Goal: Task Accomplishment & Management: Manage account settings

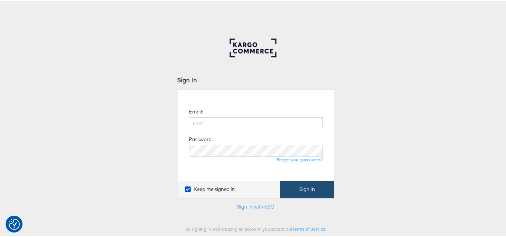
type input "aparna.doniparthi@kargo.com"
click at [305, 189] on button "Sign In" at bounding box center [307, 188] width 54 height 17
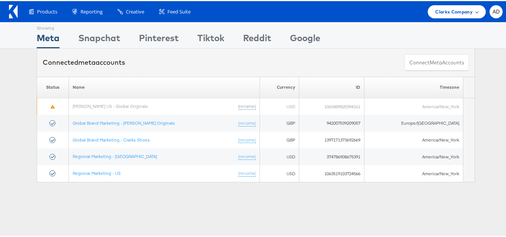
click at [445, 16] on div "Clarks Company" at bounding box center [456, 10] width 58 height 13
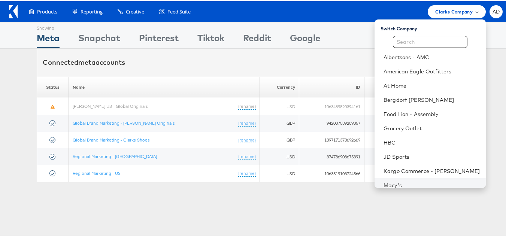
scroll to position [93, 0]
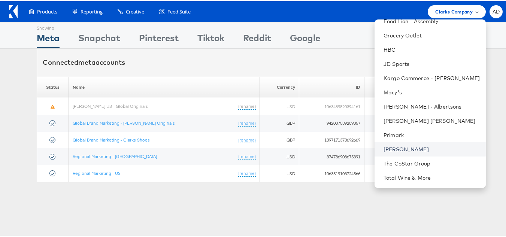
click at [387, 148] on link "[PERSON_NAME]" at bounding box center [431, 147] width 96 height 7
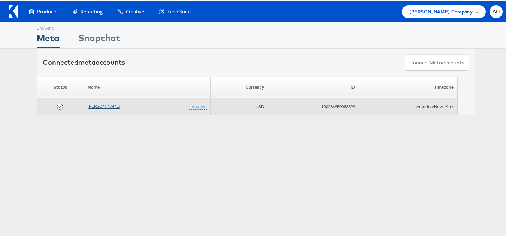
click at [98, 106] on link "[PERSON_NAME]" at bounding box center [104, 105] width 33 height 6
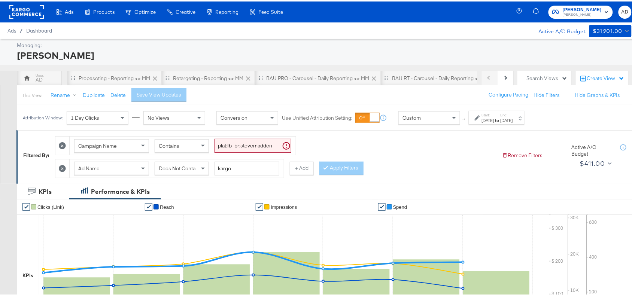
click at [500, 120] on strong "to" at bounding box center [497, 119] width 6 height 6
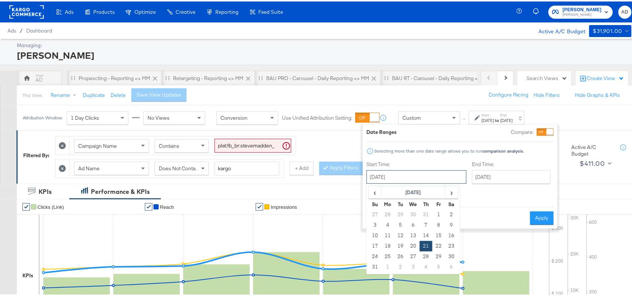
click at [421, 177] on input "August 21st 2025" at bounding box center [416, 175] width 100 height 13
click at [451, 189] on span "›" at bounding box center [452, 190] width 12 height 11
click at [426, 214] on td "4" at bounding box center [426, 213] width 13 height 10
type input "September 4th 2025"
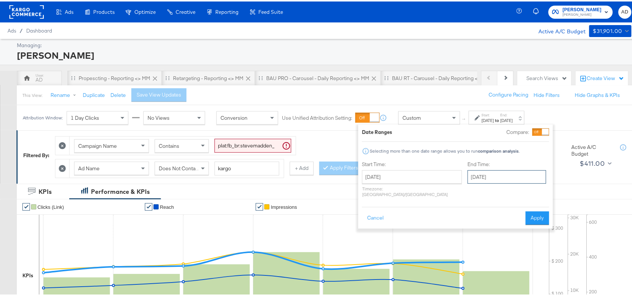
click at [492, 173] on input "September 4th 2025" at bounding box center [507, 175] width 79 height 13
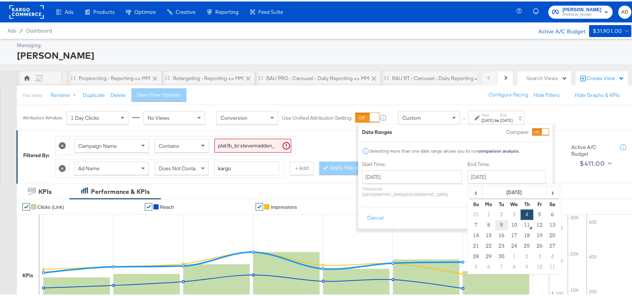
click at [495, 222] on td "9" at bounding box center [501, 224] width 13 height 10
click at [477, 177] on input "[DATE]" at bounding box center [507, 175] width 79 height 13
click at [508, 226] on td "10" at bounding box center [514, 224] width 13 height 10
type input "September 10th 2025"
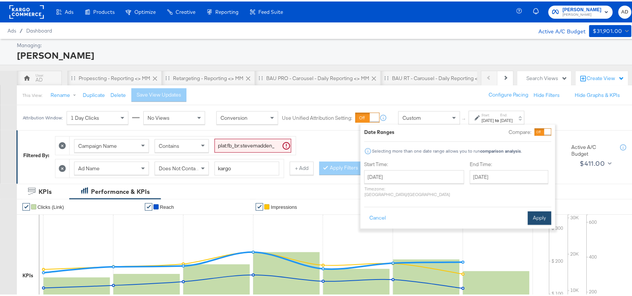
click at [539, 210] on button "Apply" at bounding box center [540, 216] width 24 height 13
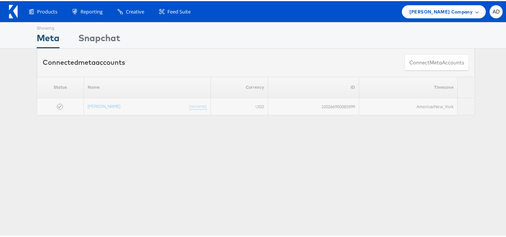
click at [422, 16] on div "[PERSON_NAME] Company" at bounding box center [444, 10] width 84 height 13
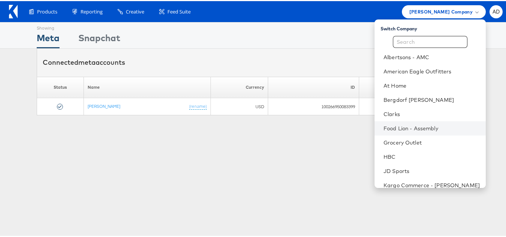
click at [378, 121] on li "Food Lion - Assembly" at bounding box center [429, 127] width 111 height 14
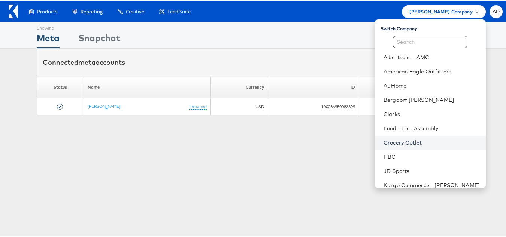
click at [387, 140] on link "Grocery Outlet" at bounding box center [431, 141] width 96 height 7
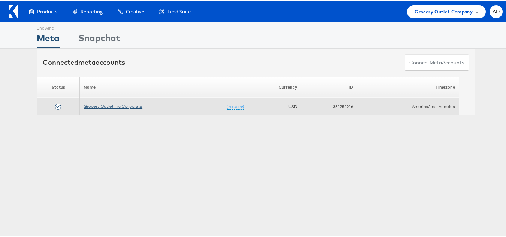
click at [109, 105] on link "Grocery Outlet Inc Corporate" at bounding box center [112, 105] width 59 height 6
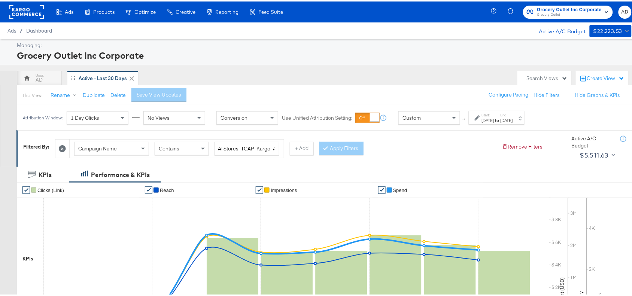
click at [500, 118] on strong "to" at bounding box center [497, 119] width 6 height 6
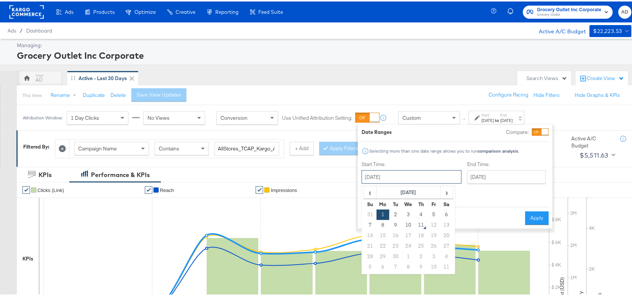
click at [401, 173] on input "[DATE]" at bounding box center [412, 175] width 100 height 13
click at [540, 13] on span "Grocery Outlet" at bounding box center [569, 13] width 64 height 6
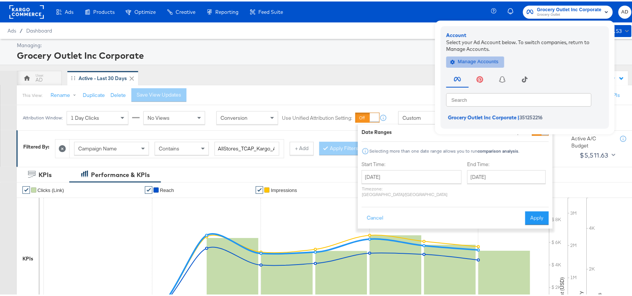
click at [452, 61] on span "Manage Accounts" at bounding box center [475, 60] width 47 height 9
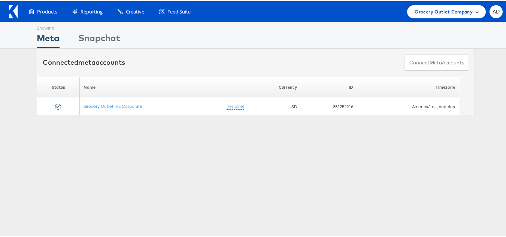
click at [435, 9] on span "Grocery Outlet Company" at bounding box center [443, 11] width 58 height 8
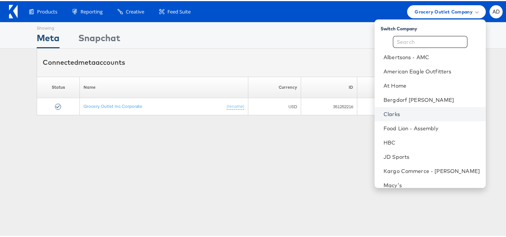
scroll to position [93, 0]
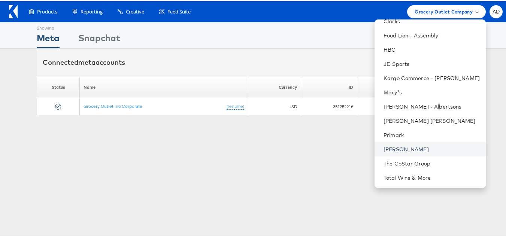
click at [393, 148] on link "Steve Madden" at bounding box center [431, 147] width 96 height 7
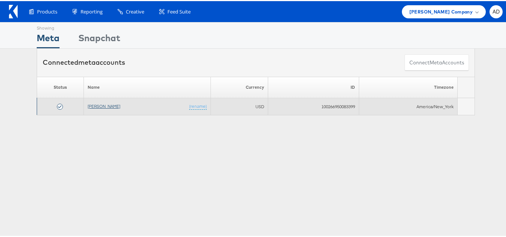
click at [93, 105] on link "[PERSON_NAME]" at bounding box center [104, 105] width 33 height 6
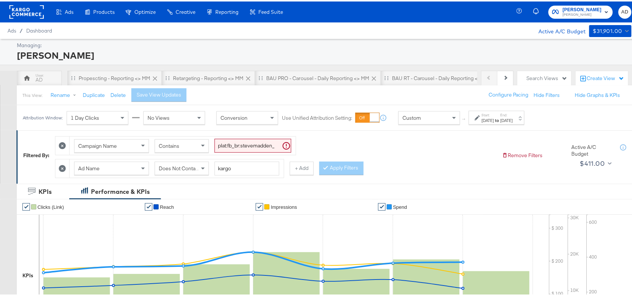
click at [494, 118] on div "Aug 21st 2025" at bounding box center [488, 119] width 12 height 6
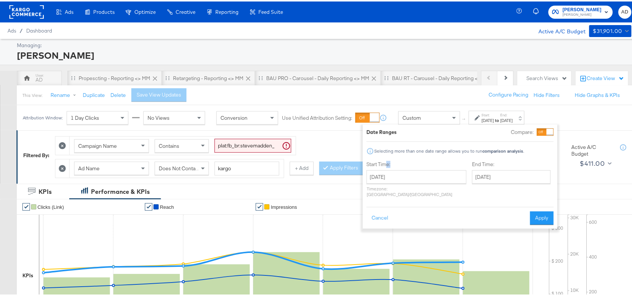
drag, startPoint x: 386, startPoint y: 165, endPoint x: 414, endPoint y: 181, distance: 32.0
click at [414, 181] on div "Start Time: August 21st 2025 ‹ August 2025 › Su Mo Tu We Th Fr Sa 27 28 29 30 3…" at bounding box center [416, 179] width 100 height 40
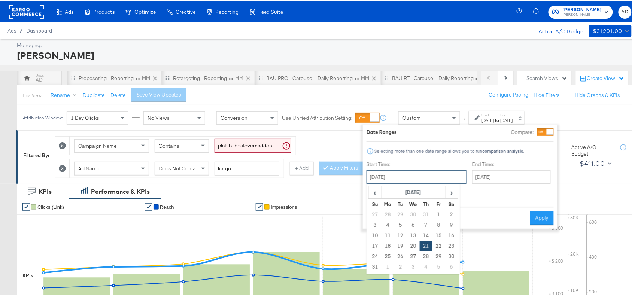
click at [414, 181] on input "August 21st 2025" at bounding box center [416, 175] width 100 height 13
click at [451, 193] on span "›" at bounding box center [452, 190] width 12 height 11
click at [426, 214] on td "4" at bounding box center [426, 213] width 13 height 10
type input "September 4th 2025"
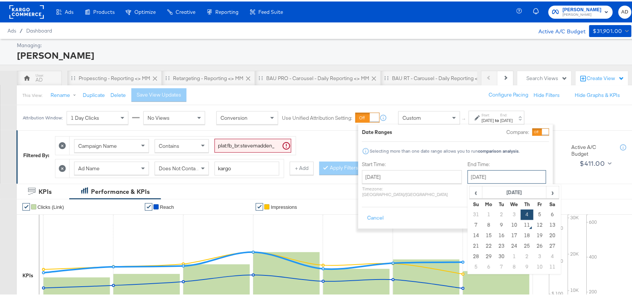
click at [504, 175] on input "September 4th 2025" at bounding box center [507, 175] width 79 height 13
click at [495, 226] on td "9" at bounding box center [501, 224] width 13 height 10
type input "September 9th 2025"
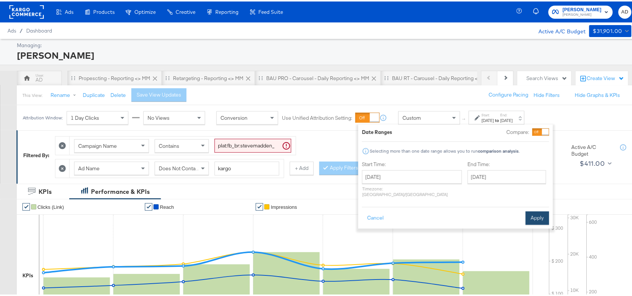
click at [543, 210] on button "Apply" at bounding box center [538, 216] width 24 height 13
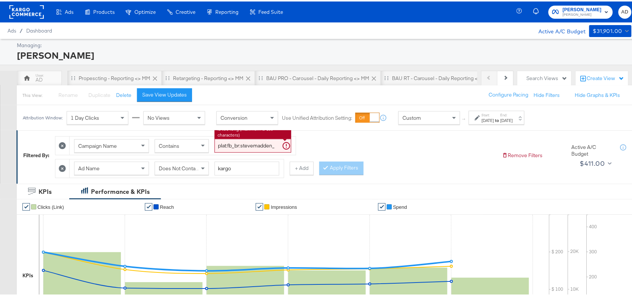
click at [249, 145] on input "plat:fb_br:stevemadden_subchan:paidsocial-asc_temp:buywithprime-retargetingDPAs…" at bounding box center [252, 144] width 77 height 14
paste input "evergreen-prospecting-2"
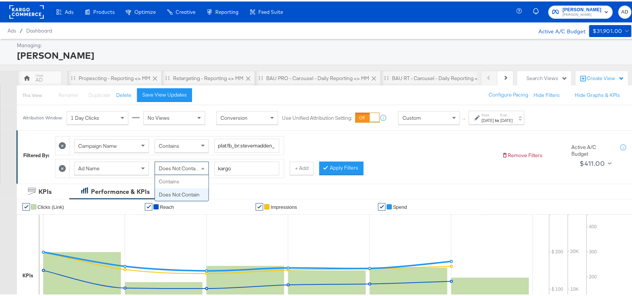
click at [198, 163] on div "Does Not Contain" at bounding box center [182, 167] width 54 height 13
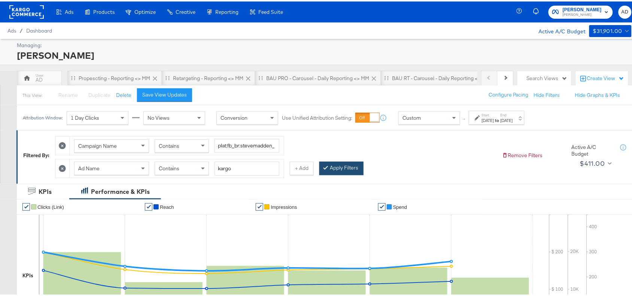
click at [347, 167] on button "Apply Filters" at bounding box center [341, 166] width 44 height 13
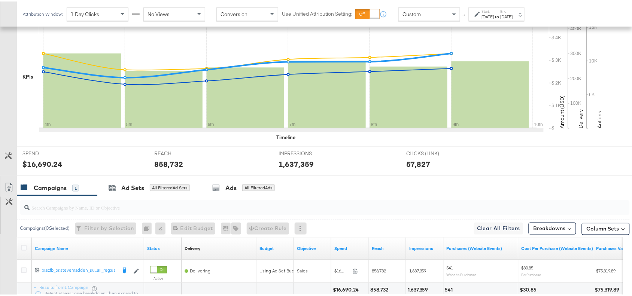
scroll to position [263, 0]
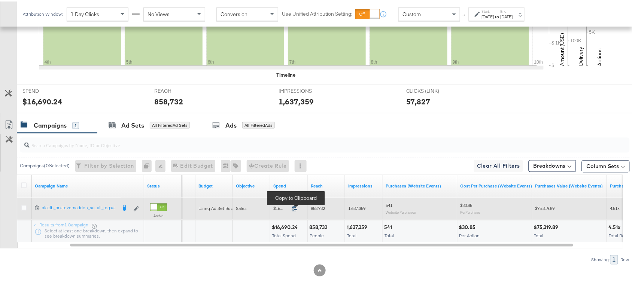
click at [296, 209] on icon at bounding box center [294, 207] width 5 height 5
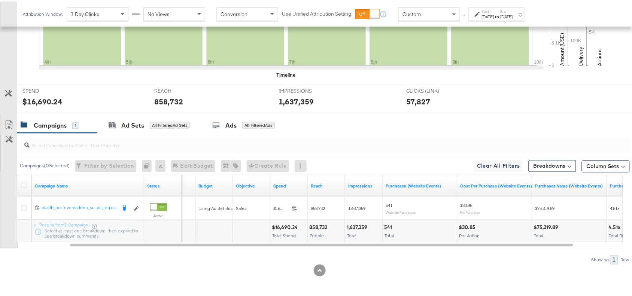
click at [316, 225] on div "858,732" at bounding box center [319, 226] width 20 height 7
copy div "858,732"
click at [316, 225] on div "858,732" at bounding box center [319, 226] width 20 height 7
click at [358, 223] on div "1,637,359" at bounding box center [358, 226] width 23 height 7
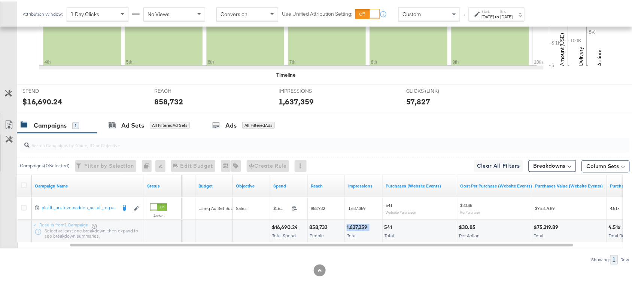
copy div "1,637,359"
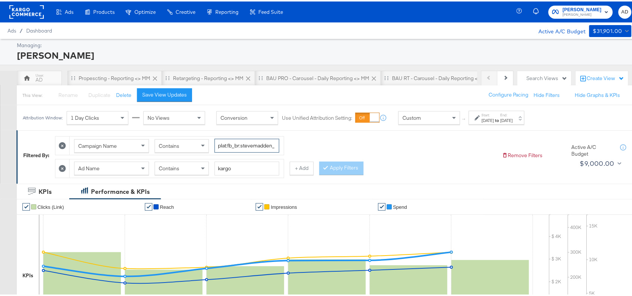
click at [246, 146] on input "plat:fb_br:stevemadden_subchan:paidsocial-asc_temp:evergreen-prospecting-2_obj:…" at bounding box center [246, 144] width 65 height 14
paste input "retargetingDPAs"
click at [238, 168] on input "kargo" at bounding box center [246, 167] width 65 height 14
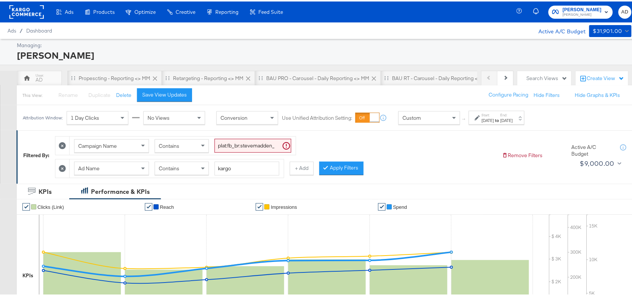
click at [321, 162] on div "Campaign Name Contains plat:fb_br:stevemadden_subchan:paidsocial-asc_temp:everg…" at bounding box center [275, 153] width 441 height 45
click at [341, 165] on button "Apply Filters" at bounding box center [341, 166] width 44 height 13
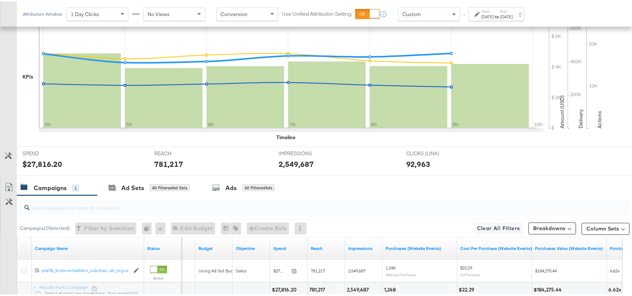
scroll to position [263, 0]
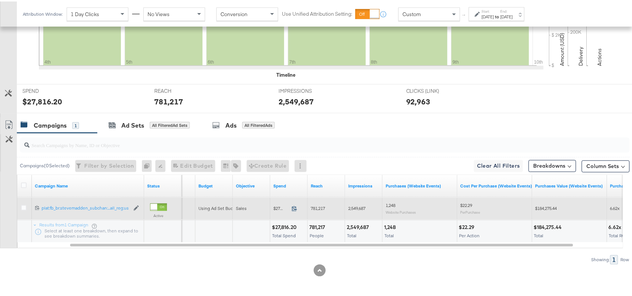
click at [294, 209] on icon at bounding box center [295, 207] width 6 height 6
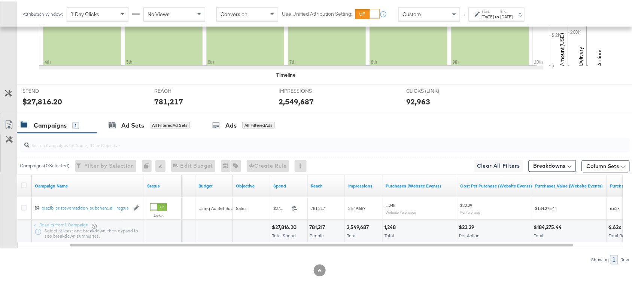
click at [314, 225] on div "781,217" at bounding box center [318, 226] width 18 height 7
click at [367, 225] on div "2,549,687" at bounding box center [359, 226] width 24 height 7
copy div "2,549,687"
click at [367, 225] on div "2,549,687" at bounding box center [359, 226] width 24 height 7
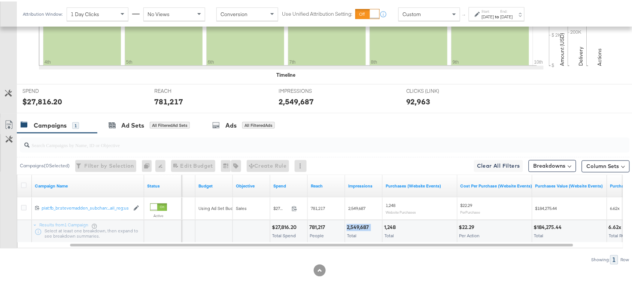
scroll to position [0, 0]
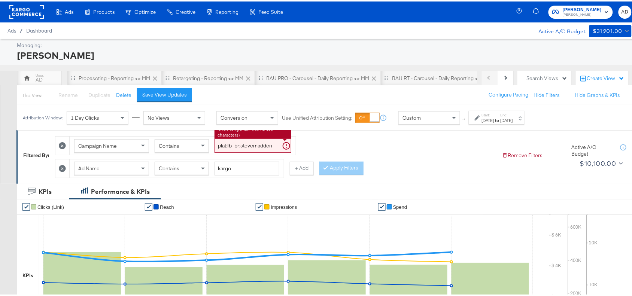
click at [255, 143] on input "plat:fb_br:stevemadden_subchan:paidsocial-asc_temp:evergreen-retargetingDPAs-2_…" at bounding box center [252, 144] width 77 height 14
paste input "prospecting"
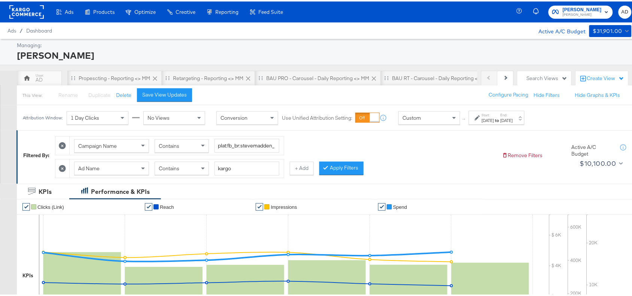
click at [190, 167] on div "Contains" at bounding box center [182, 167] width 54 height 13
click at [341, 171] on button "Apply Filters" at bounding box center [341, 166] width 44 height 13
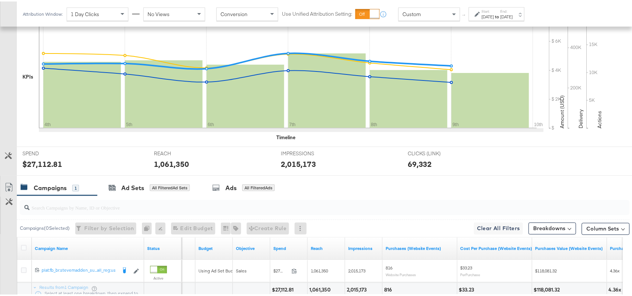
scroll to position [263, 0]
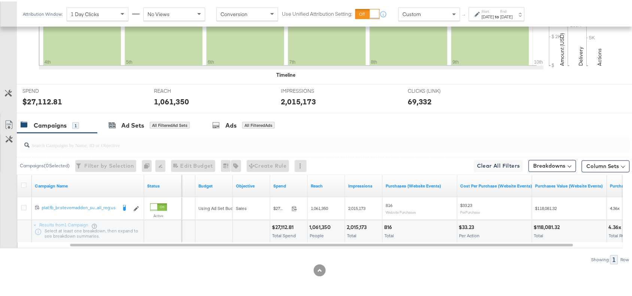
click at [281, 225] on div "$27,112.81" at bounding box center [284, 226] width 24 height 7
copy div "27,112.81"
click at [281, 225] on div "$27,112.81" at bounding box center [284, 226] width 24 height 7
click at [283, 224] on div "$27,112.81" at bounding box center [284, 226] width 24 height 7
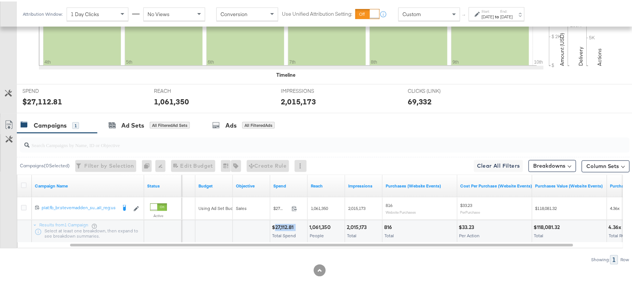
click at [283, 224] on div "$27,112.81" at bounding box center [284, 226] width 24 height 7
click at [322, 228] on div "1,061,350" at bounding box center [321, 226] width 24 height 7
click at [360, 225] on div "2,015,173" at bounding box center [358, 226] width 22 height 7
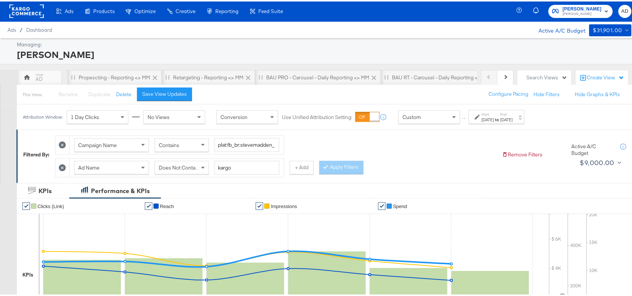
scroll to position [0, 0]
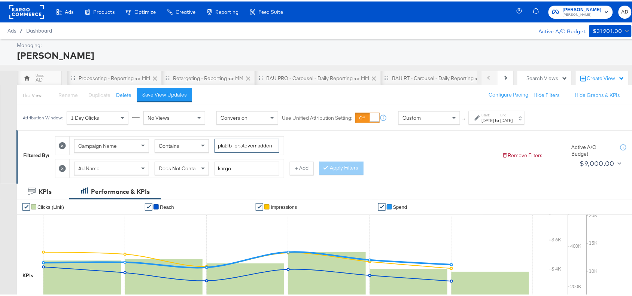
click at [249, 140] on input "plat:fb_br:stevemadden_subchan:paidsocial-asc_temp:evergreen-prospecting-2_obj:…" at bounding box center [246, 144] width 65 height 14
paste input "retargetingDPAs"
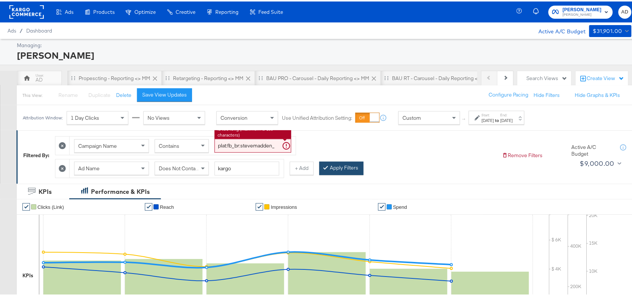
click at [350, 162] on button "Apply Filters" at bounding box center [341, 166] width 44 height 13
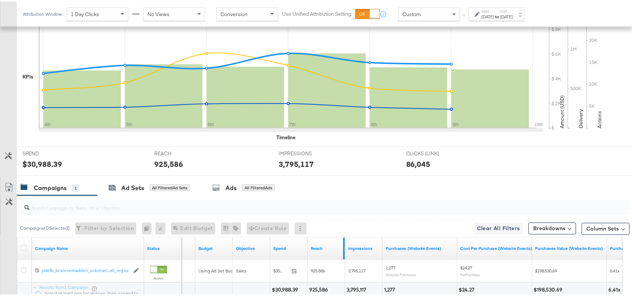
scroll to position [263, 0]
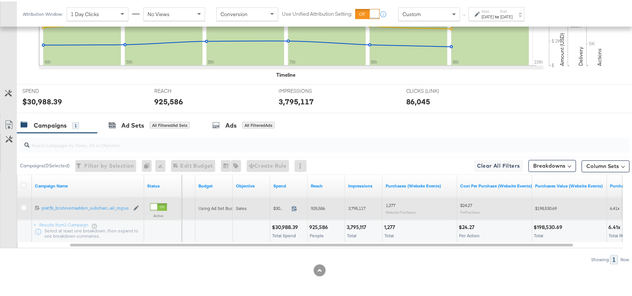
click at [295, 207] on icon at bounding box center [295, 207] width 6 height 6
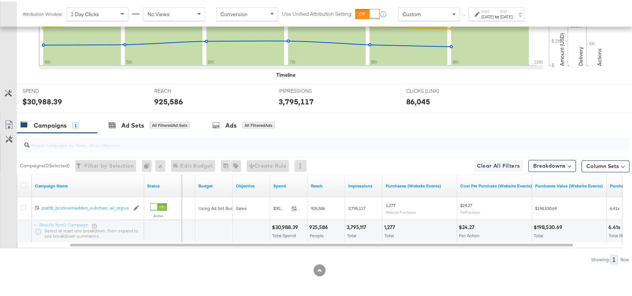
click at [318, 226] on div "925,586" at bounding box center [319, 226] width 21 height 7
copy div "925,586"
click at [318, 226] on div "925,586" at bounding box center [319, 226] width 21 height 7
click at [360, 227] on div "3,795,117" at bounding box center [358, 226] width 22 height 7
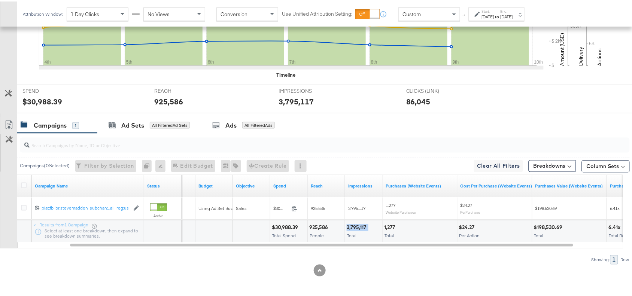
scroll to position [0, 0]
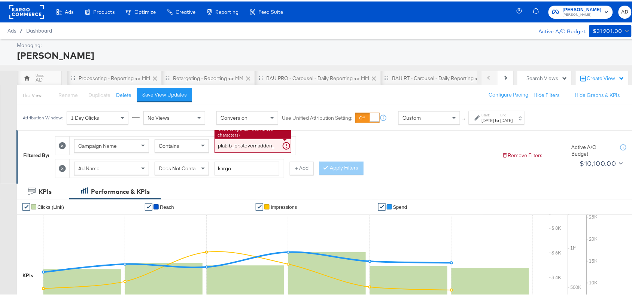
click at [255, 146] on input "plat:fb_br:stevemadden_subchan:paidsocial-asc_temp:evergreen-retargetingDPAs-2_…" at bounding box center [252, 144] width 77 height 14
paste input "buywithprime-prospecting"
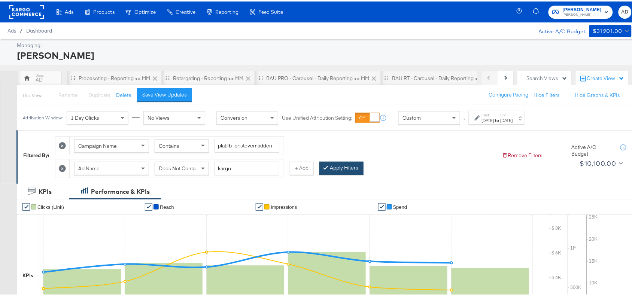
click at [355, 173] on button "Apply Filters" at bounding box center [341, 166] width 44 height 13
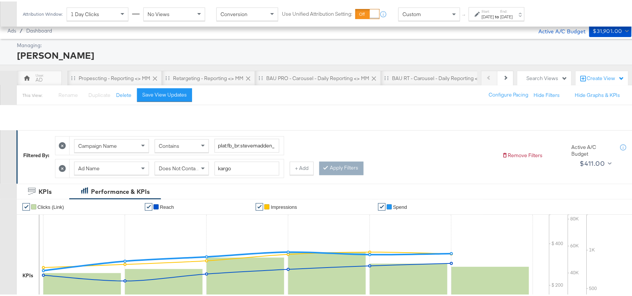
scroll to position [263, 0]
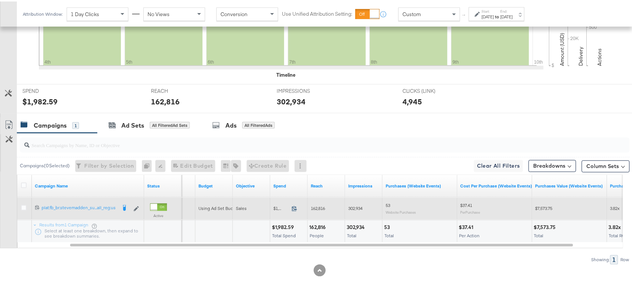
click at [293, 210] on icon at bounding box center [295, 207] width 6 height 6
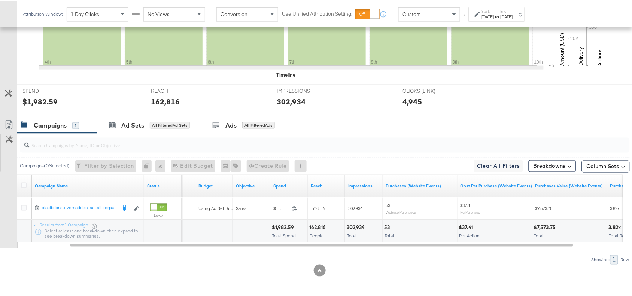
scroll to position [0, 0]
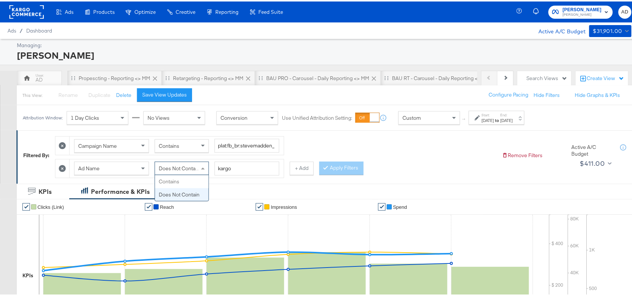
click at [188, 168] on span "Does Not Contain" at bounding box center [179, 167] width 41 height 7
click at [341, 167] on button "Apply Filters" at bounding box center [341, 166] width 44 height 13
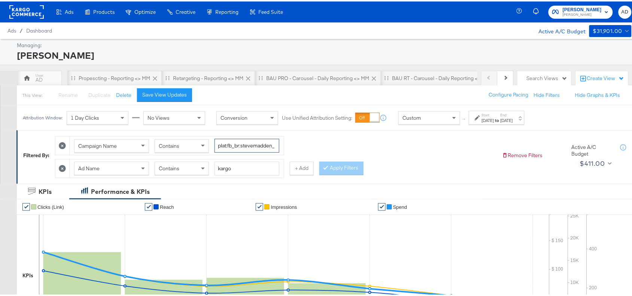
click at [242, 147] on input "plat:fb_br:stevemadden_subchan:paidsocial-asc_temp:buywithprime-prospecting_obj…" at bounding box center [246, 144] width 65 height 14
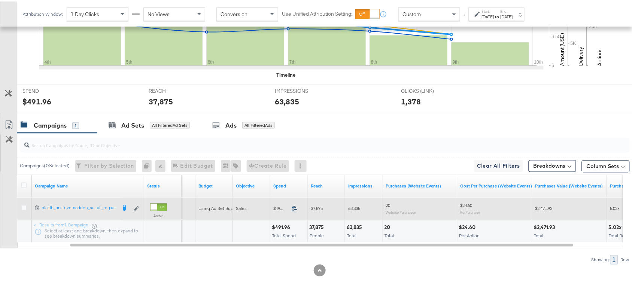
click at [294, 207] on icon at bounding box center [295, 207] width 6 height 6
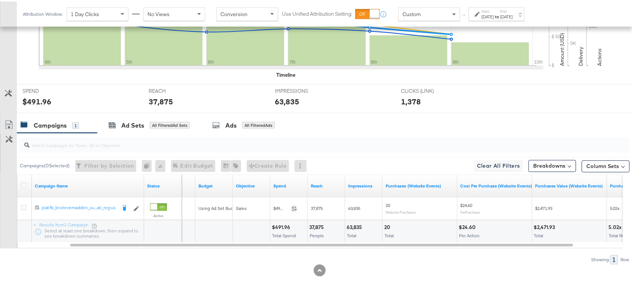
click at [310, 229] on div "37,875" at bounding box center [317, 226] width 17 height 7
copy div "37,875"
click at [310, 229] on div "37,875" at bounding box center [317, 226] width 17 height 7
click at [356, 225] on div "63,835" at bounding box center [356, 226] width 18 height 7
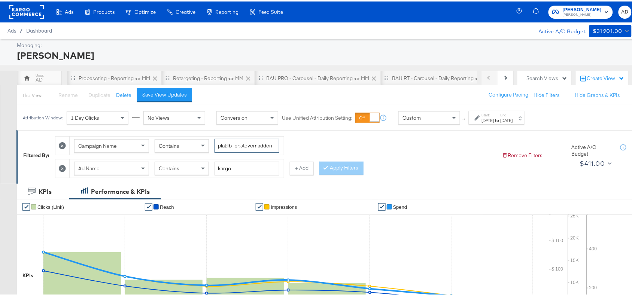
click at [244, 143] on input "plat:fb_br:stevemadden_subchan:paidsocial-asc_temp:buywithprime-prospecting_obj…" at bounding box center [246, 144] width 65 height 14
click at [186, 170] on div "Contains" at bounding box center [182, 167] width 54 height 13
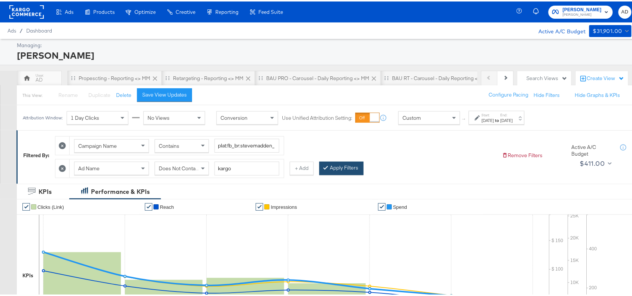
click at [344, 169] on button "Apply Filters" at bounding box center [341, 166] width 44 height 13
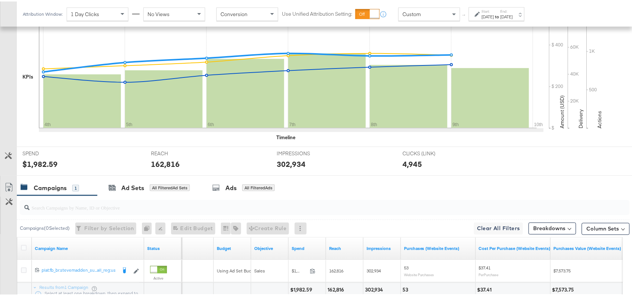
scroll to position [263, 0]
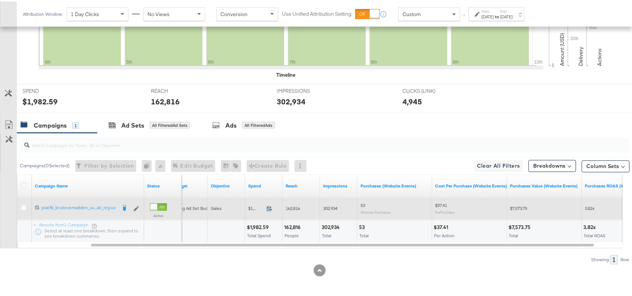
click at [270, 206] on icon at bounding box center [270, 207] width 6 height 6
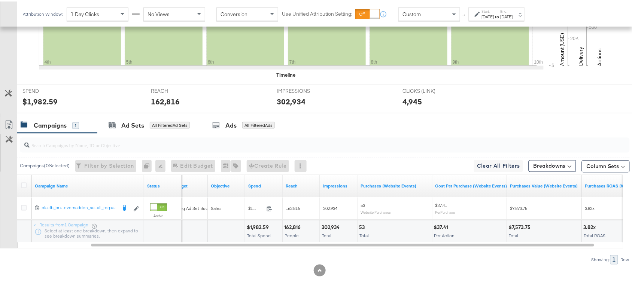
click at [288, 225] on div "162,816" at bounding box center [293, 226] width 19 height 7
copy div "162,816"
click at [288, 225] on div "162,816" at bounding box center [293, 226] width 19 height 7
click at [336, 225] on div "302,934" at bounding box center [332, 226] width 20 height 7
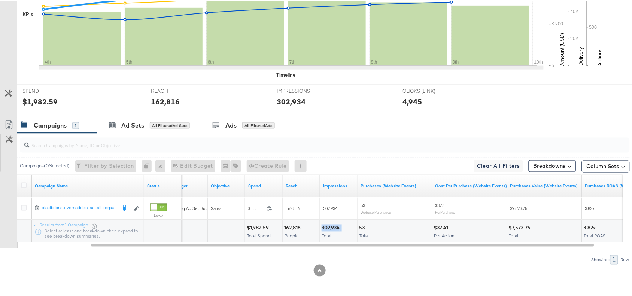
scroll to position [0, 0]
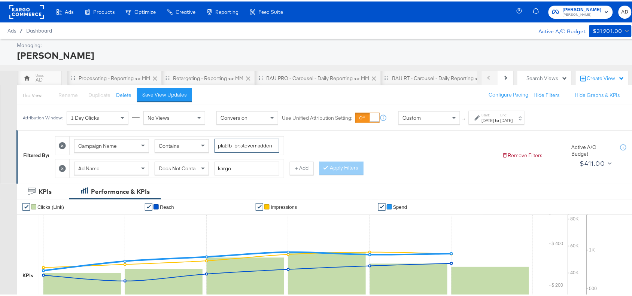
click at [243, 141] on input "plat:fb_br:stevemadden_subchan:paidsocial-asc_temp:buywithprime-prospecting_obj…" at bounding box center [246, 144] width 65 height 14
paste input "retargetingDPAs"
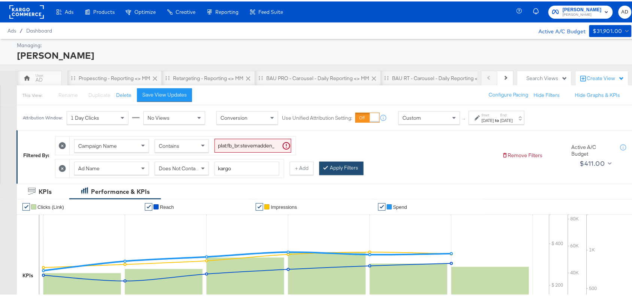
click at [343, 170] on button "Apply Filters" at bounding box center [341, 166] width 44 height 13
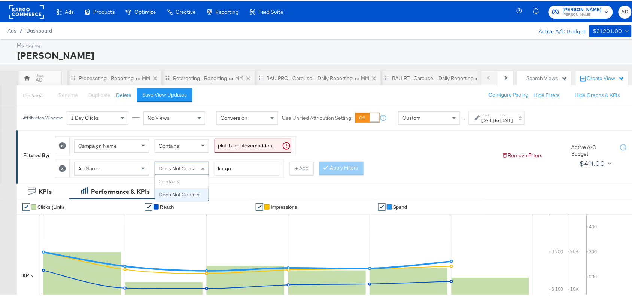
click at [170, 171] on div "Does Not Contain" at bounding box center [182, 167] width 54 height 13
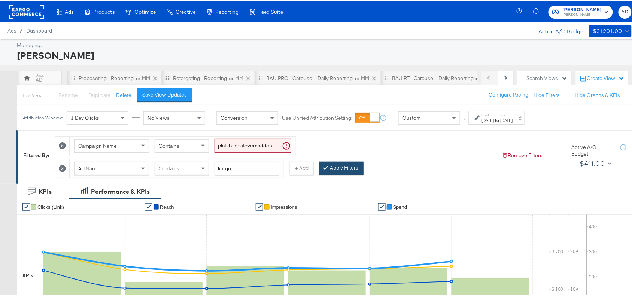
click at [350, 165] on button "Apply Filters" at bounding box center [341, 166] width 44 height 13
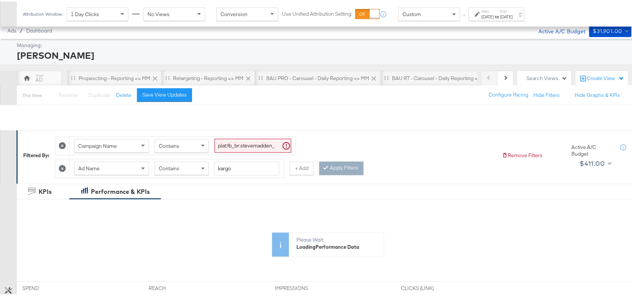
scroll to position [199, 0]
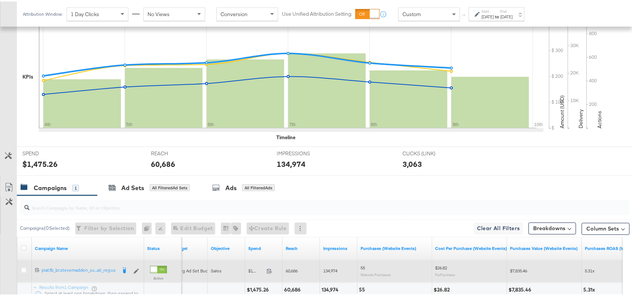
click at [266, 274] on span at bounding box center [272, 271] width 16 height 6
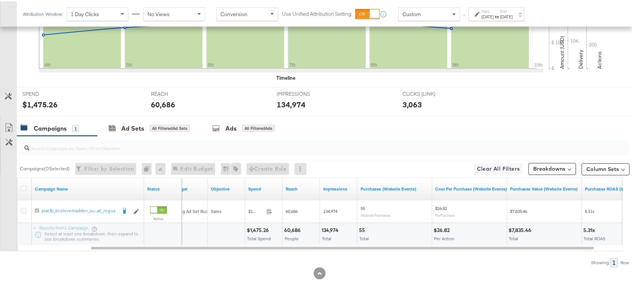
scroll to position [261, 0]
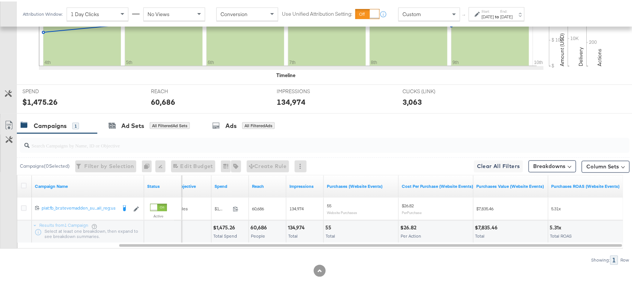
click at [251, 229] on div "60,686" at bounding box center [259, 226] width 19 height 7
click at [298, 228] on div "134,974" at bounding box center [297, 226] width 19 height 7
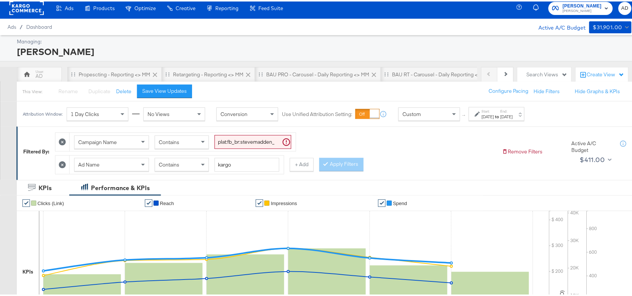
scroll to position [0, 0]
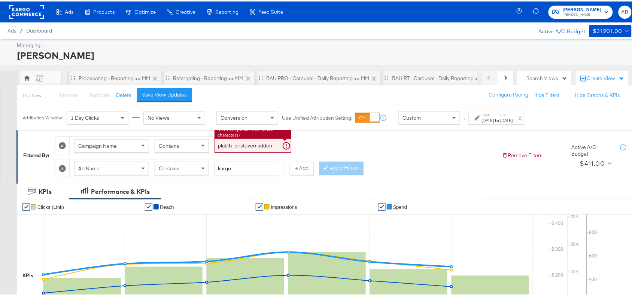
click at [258, 148] on input "plat:fb_br:stevemadden_subchan:paidsocial-asc_temp:buywithprime-retargetingDPAs…" at bounding box center [252, 144] width 77 height 14
click at [242, 167] on input "kargo" at bounding box center [246, 167] width 65 height 14
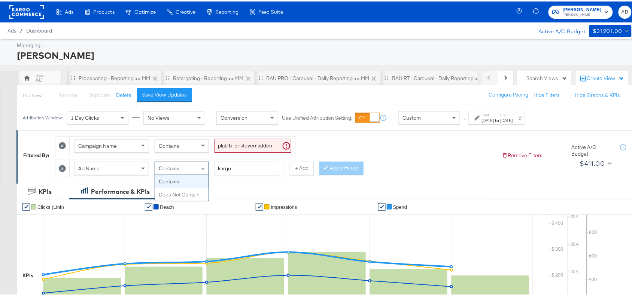
click at [199, 161] on div "Contains" at bounding box center [182, 167] width 54 height 13
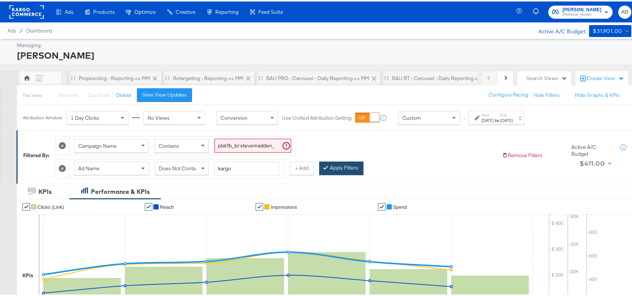
click at [336, 163] on button "Apply Filters" at bounding box center [341, 166] width 44 height 13
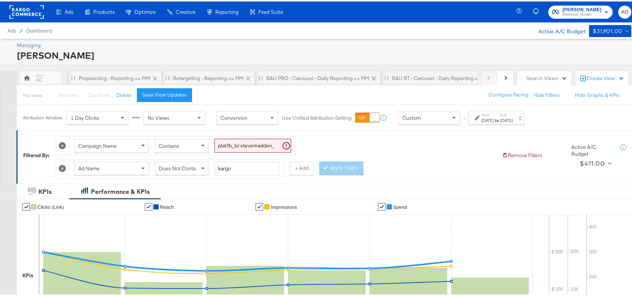
scroll to position [263, 0]
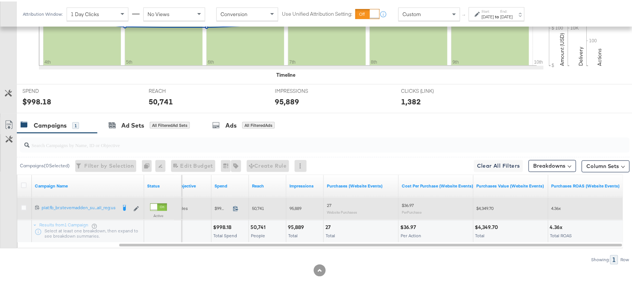
click at [238, 208] on icon at bounding box center [236, 207] width 6 height 6
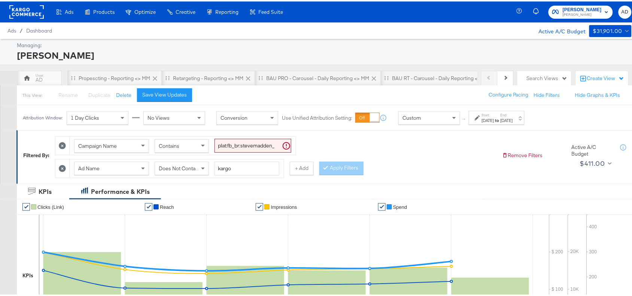
click at [259, 143] on input "plat:fb_br:stevemadden_subchan:paidsocial-asc_temp:buywithprime-retargetingDPAs…" at bounding box center [252, 144] width 77 height 14
click at [341, 162] on div "Apply Filters" at bounding box center [341, 166] width 44 height 13
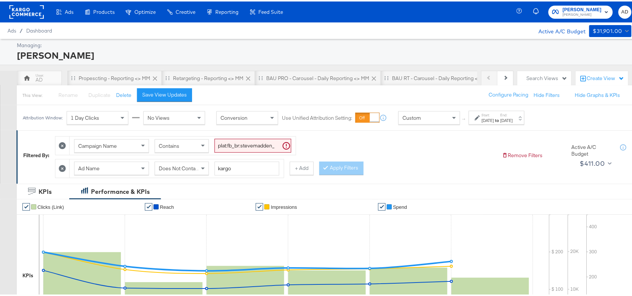
click at [447, 168] on div "Campaign Name Contains plat:fb_br:stevemadden_subchan:paidsocial-asc_temp:buywi…" at bounding box center [275, 153] width 441 height 45
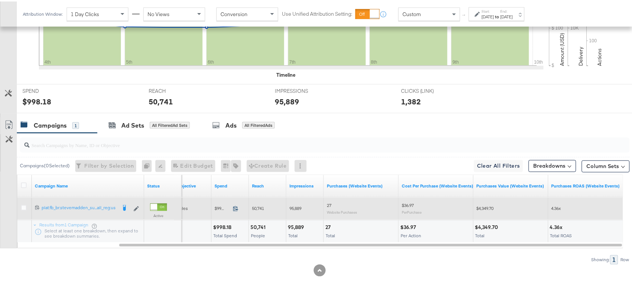
click at [237, 207] on icon at bounding box center [235, 207] width 5 height 5
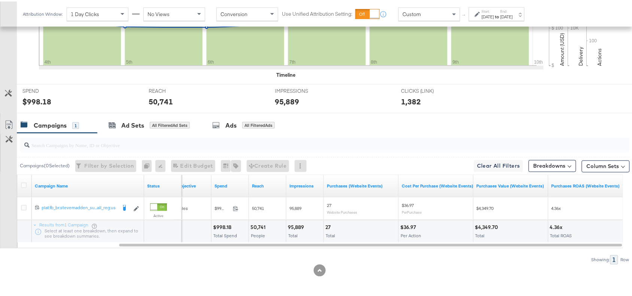
click at [254, 224] on div "50,741" at bounding box center [258, 226] width 17 height 7
copy div "50,741"
click at [254, 224] on div "50,741" at bounding box center [258, 226] width 17 height 7
click at [301, 225] on div "95,889" at bounding box center [297, 226] width 18 height 7
copy div "95,889"
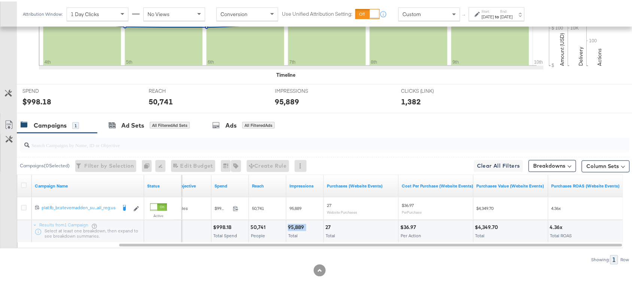
click at [301, 225] on div "95,889" at bounding box center [297, 226] width 18 height 7
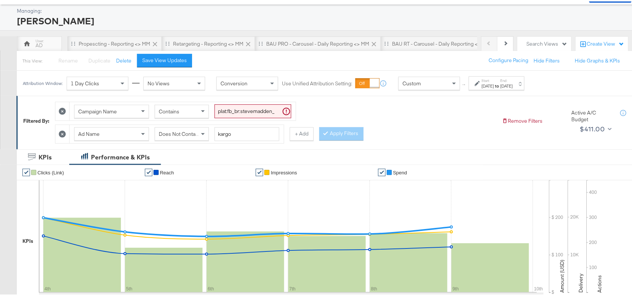
scroll to position [0, 0]
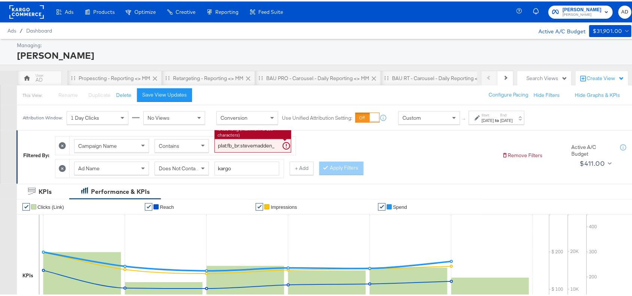
click at [244, 145] on input "plat:fb_br:stevemadden_subchan:paidsocial-asc_temp:buywithprime-retargetingDPAs…" at bounding box center [252, 144] width 77 height 14
paste input "prospecting"
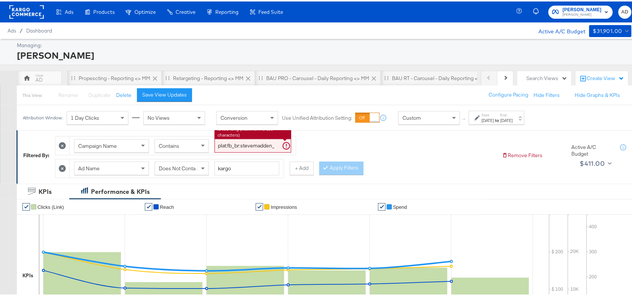
scroll to position [0, 184]
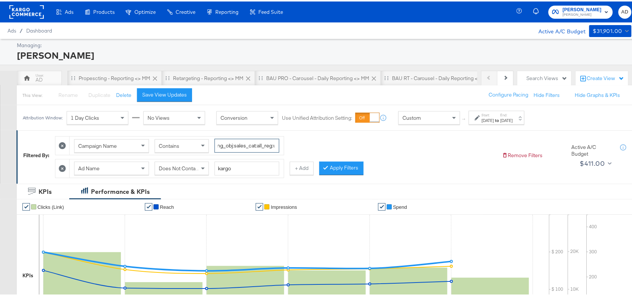
type input "plat:fb_br:stevemadden_subchan:paidsocial-asc_temp:buywithprime-prospecting_obj…"
click at [242, 167] on input "kargo" at bounding box center [246, 167] width 65 height 14
click at [240, 170] on input "kargo" at bounding box center [246, 167] width 65 height 14
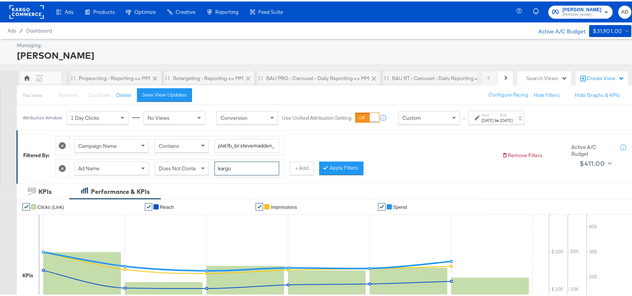
click at [240, 170] on input "kargo" at bounding box center [246, 167] width 65 height 14
paste input "cta:shopnow_prodft:buywithprime2025_copy:primedelivers-may6-KARGO-BWP_lp:plp_ad…"
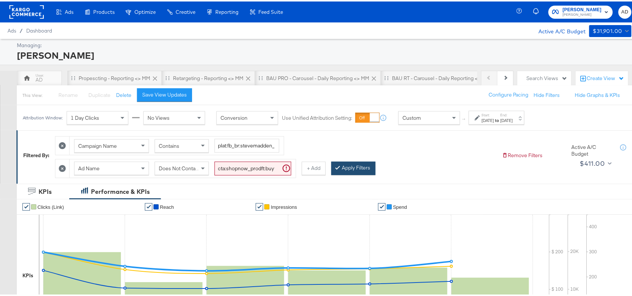
click at [364, 165] on button "Apply Filters" at bounding box center [353, 166] width 44 height 13
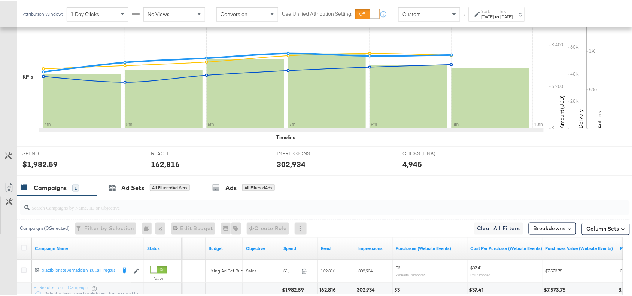
scroll to position [263, 0]
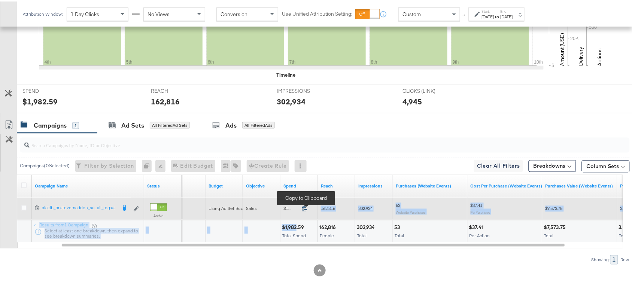
drag, startPoint x: 296, startPoint y: 224, endPoint x: 304, endPoint y: 209, distance: 16.7
click at [304, 209] on div "Campaign Name Status Delivery Sorting Unavailable Budget Objective Spend Reach …" at bounding box center [320, 207] width 606 height 67
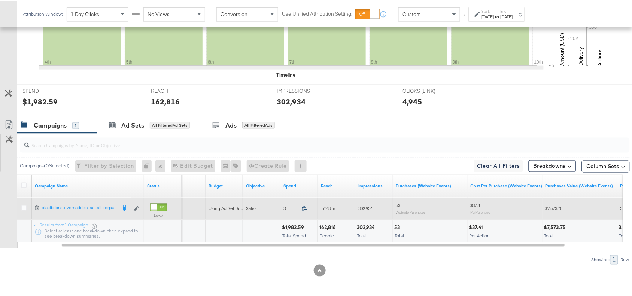
click at [304, 209] on icon at bounding box center [305, 207] width 6 height 6
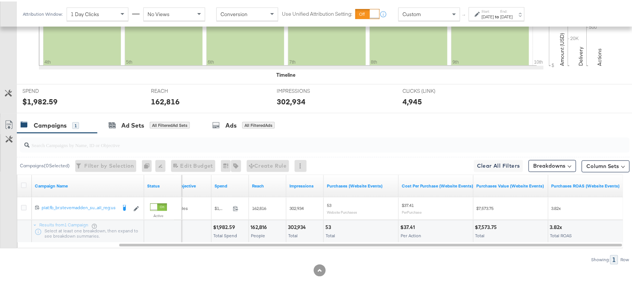
click at [259, 226] on div "162,816" at bounding box center [259, 226] width 19 height 7
copy div "162,816"
click at [259, 226] on div "162,816" at bounding box center [259, 226] width 19 height 7
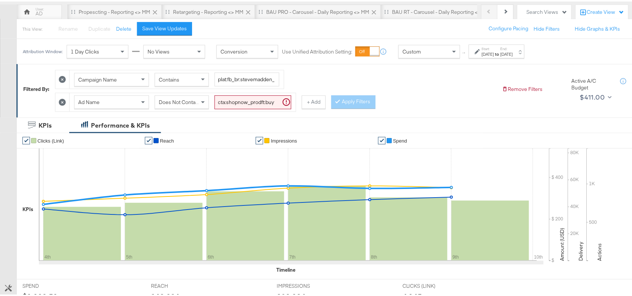
scroll to position [66, 0]
click at [174, 102] on span "Does Not Contain" at bounding box center [179, 101] width 41 height 7
click at [356, 107] on button "Apply Filters" at bounding box center [353, 100] width 44 height 13
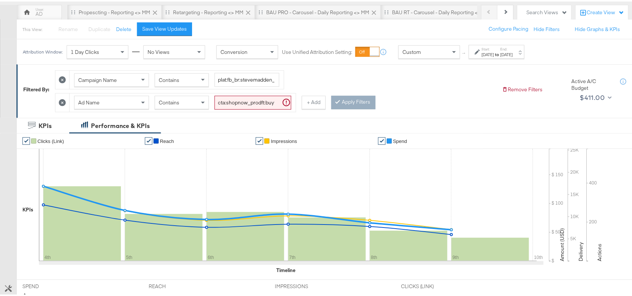
scroll to position [263, 0]
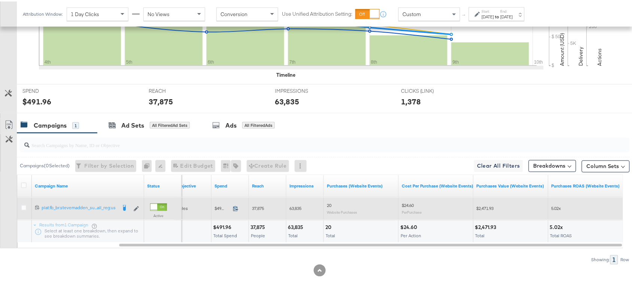
click at [235, 209] on icon at bounding box center [236, 207] width 6 height 6
click at [237, 209] on icon at bounding box center [236, 207] width 6 height 6
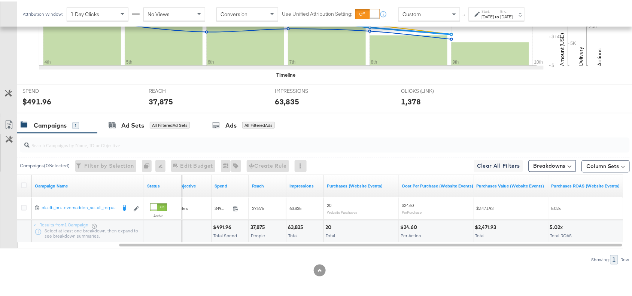
click at [253, 230] on div "37,875 People" at bounding box center [267, 230] width 37 height 22
click at [292, 226] on div "63,835" at bounding box center [297, 226] width 18 height 7
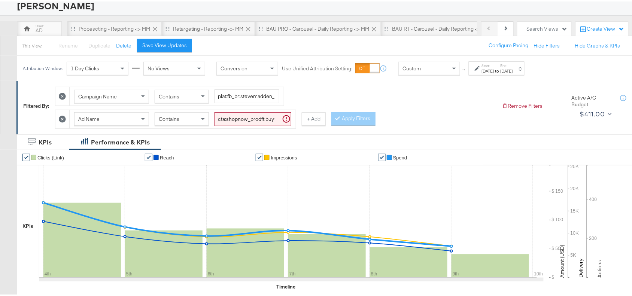
scroll to position [0, 0]
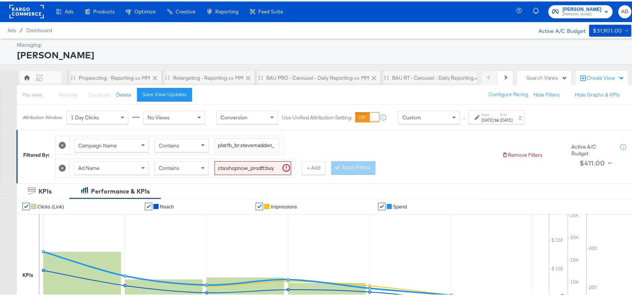
click at [259, 164] on input "cta:shopnow_prodft:buywithprime2025_copy:primedelivers-may6-KARGO-BWP_lp:plp_ad…" at bounding box center [252, 167] width 77 height 14
paste input "toprated"
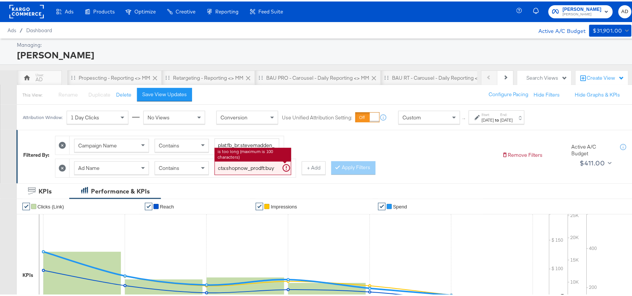
scroll to position [0, 224]
type input "cta:shopnow_prodft:buywithprime2025_copy:primedelivers-may6-KARGO-toprated_lp:p…"
click at [357, 169] on button "Apply Filters" at bounding box center [353, 166] width 44 height 13
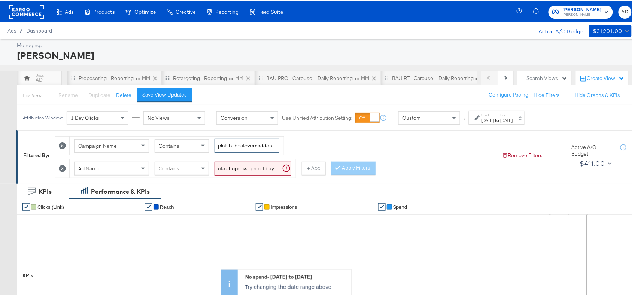
click at [236, 146] on input "plat:fb_br:stevemadden_subchan:paidsocial-asc_temp:buywithprime-prospecting_obj…" at bounding box center [246, 144] width 65 height 14
paste input "retargetingDPAs"
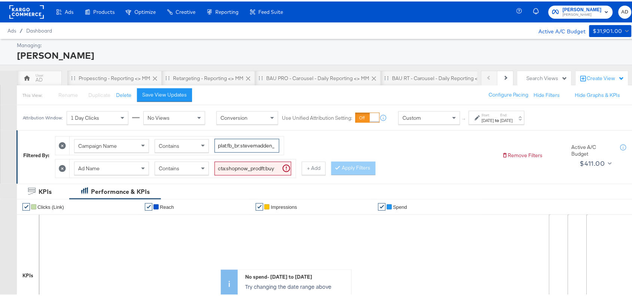
scroll to position [0, 194]
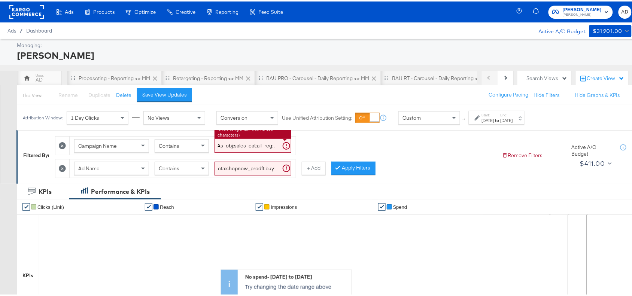
type input "plat:fb_br:stevemadden_subchan:paidsocial-asc_temp:buywithprime-retargetingDPAs…"
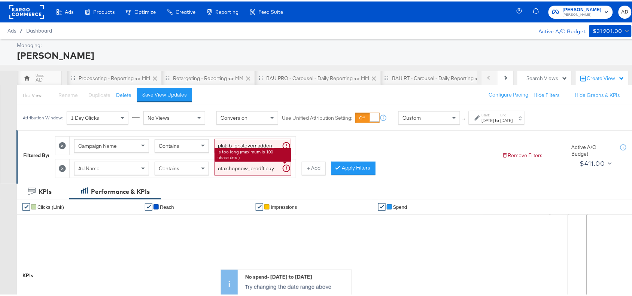
click at [257, 164] on input "cta:shopnow_prodft:buywithprime2025_copy:primedelivers-may6-KARGO-toprated_lp:p…" at bounding box center [252, 167] width 77 height 14
paste input "BWP"
click at [351, 170] on button "Apply Filters" at bounding box center [353, 166] width 44 height 13
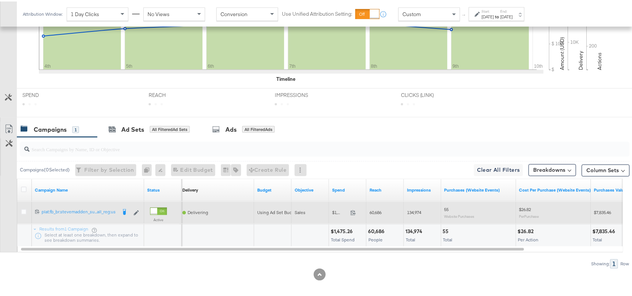
scroll to position [263, 0]
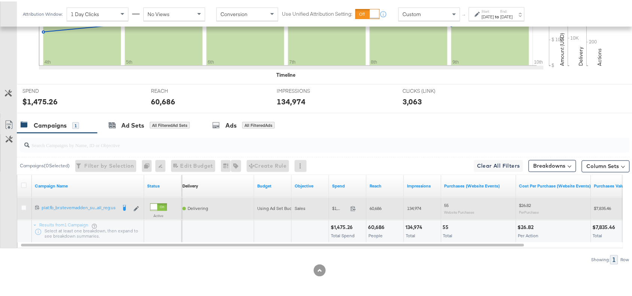
click at [350, 211] on span at bounding box center [355, 209] width 16 height 6
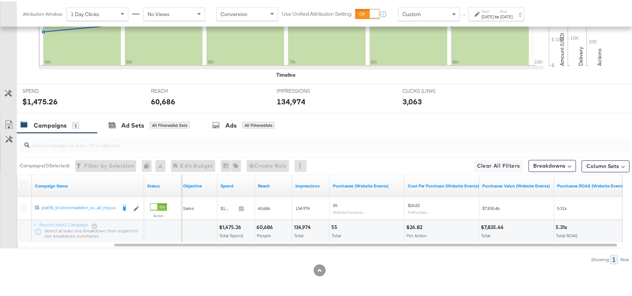
click at [261, 225] on div "60,686" at bounding box center [265, 226] width 19 height 7
click at [303, 227] on div "134,974" at bounding box center [303, 226] width 19 height 7
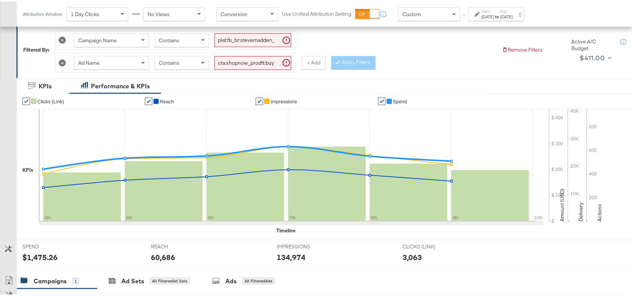
scroll to position [0, 0]
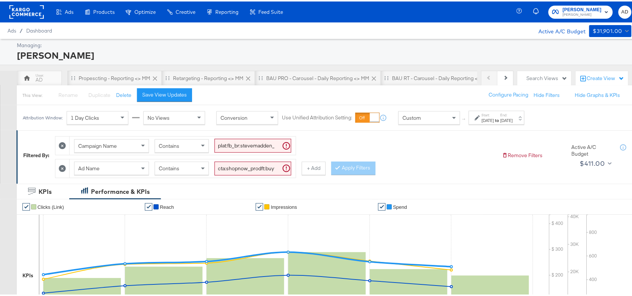
click at [258, 169] on input "cta:shopnow_prodft:buywithprime2025_copy:primedelivers-may6-KARGO-BWP_lp:plp_ad…" at bounding box center [252, 167] width 77 height 14
paste input "toprated"
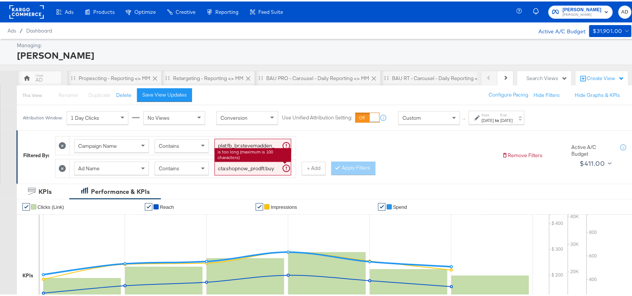
scroll to position [0, 224]
type input "cta:shopnow_prodft:buywithprime2025_copy:primedelivers-may6-KARGO-toprated_lp:p…"
click at [351, 169] on button "Apply Filters" at bounding box center [353, 166] width 44 height 13
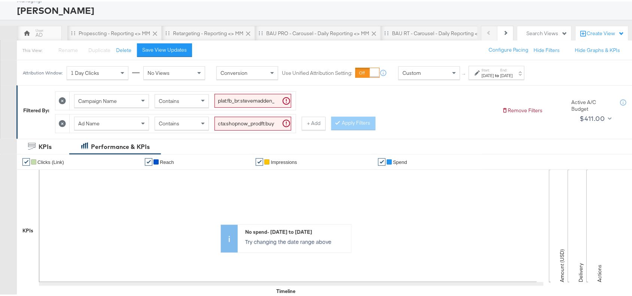
scroll to position [1, 0]
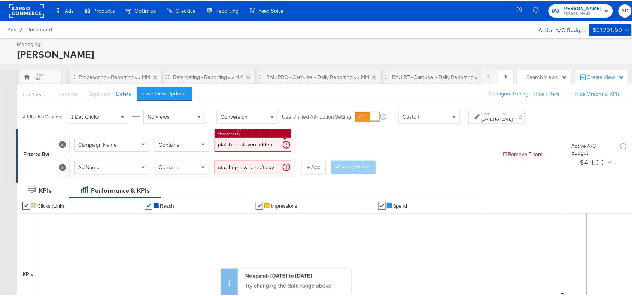
click at [255, 145] on input "plat:fb_br:stevemadden_subchan:paidsocial-asc_temp:buywithprime-retargetingDPAs…" at bounding box center [252, 143] width 77 height 14
paste input "evergreen-prospecting-2"
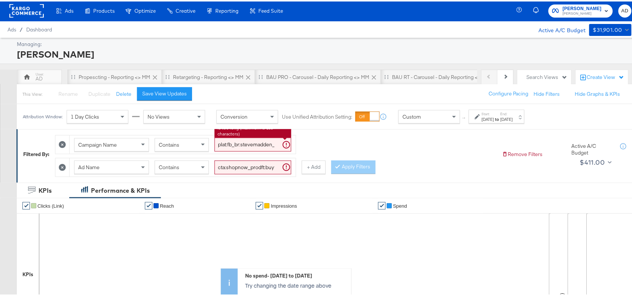
scroll to position [0, 180]
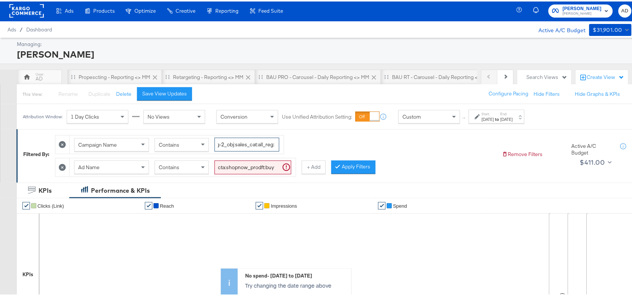
type input "plat:fb_br:stevemadden_subchan:paidsocial-asc_temp:evergreen-prospecting-2_obj:…"
click at [261, 164] on input "cta:shopnow_prodft:buywithprime2025_copy:primedelivers-may6-KARGO-toprated_lp:p…" at bounding box center [252, 166] width 77 height 14
click at [245, 170] on input "cta:shopnow_prodft:buywithprime2025_copy:primedelivers-may6-KARGO-toprated_lp:p…" at bounding box center [252, 166] width 77 height 14
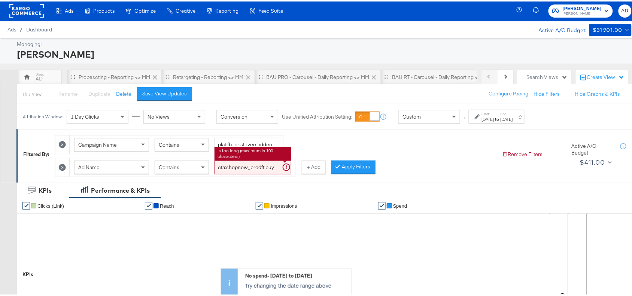
click at [245, 170] on input "cta:shopnow_prodft:buywithprime2025_copy:primedelivers-may6-KARGO-toprated_lp:p…" at bounding box center [252, 166] width 77 height 14
paste input "mostwanted_copy:thestylesyoudidnt-feb28-KARGO-singleimage"
click at [358, 162] on button "Apply Filters" at bounding box center [353, 165] width 44 height 13
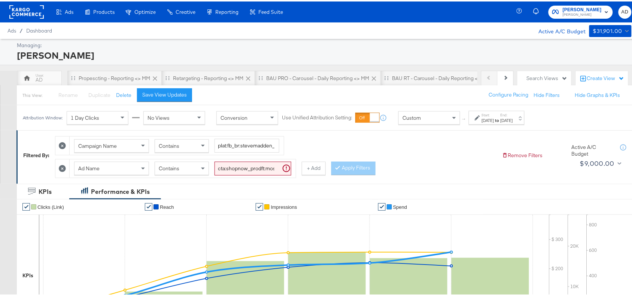
click at [251, 167] on input "cta:shopnow_prodft:mostwanted_copy:thestylesyoudidnt-feb28-KARGO-singleimage_lp…" at bounding box center [252, 167] width 77 height 14
paste input "starrating_copy:meetthestars-feb19-KARGO-multi"
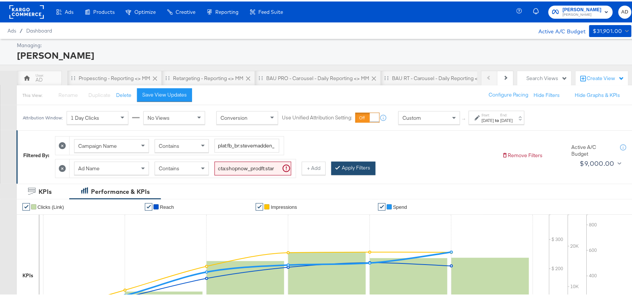
click at [359, 165] on button "Apply Filters" at bounding box center [353, 166] width 44 height 13
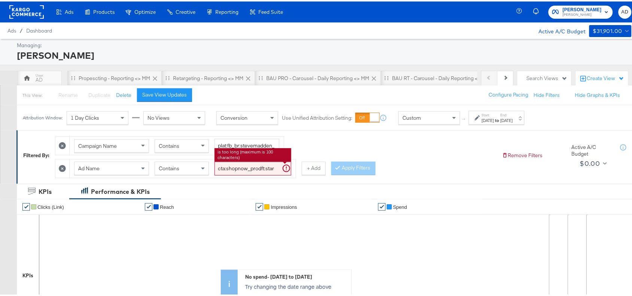
click at [253, 167] on input "cta:shopnow_prodft:starrating_copy:meetthestars-feb19-KARGO-multiimage_lp:plp_a…" at bounding box center [252, 167] width 77 height 14
paste input "mostwanted_copy:thestylesyoudidnt-apr8-KARGO-4:5single"
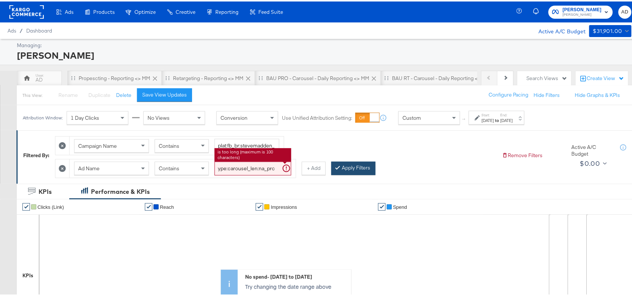
type input "cta:shopnow_prodft:mostwanted_copy:thestylesyoudidnt-apr8-KARGO-4:5singleimage_…"
click at [353, 168] on button "Apply Filters" at bounding box center [353, 166] width 44 height 13
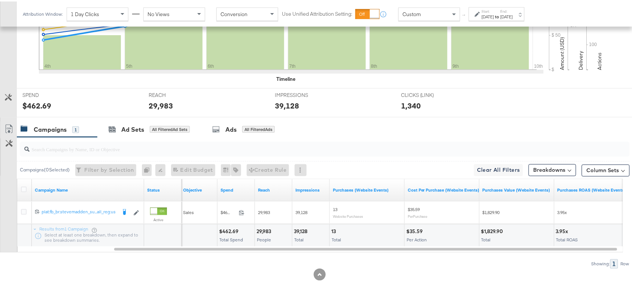
scroll to position [263, 0]
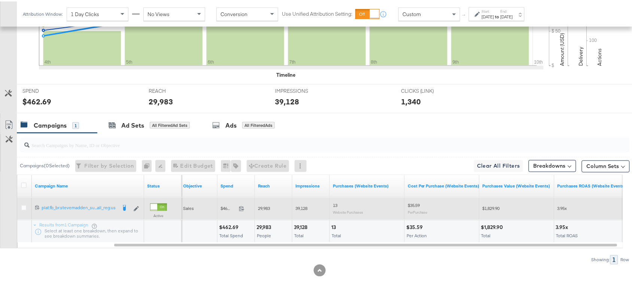
click at [240, 211] on span at bounding box center [244, 209] width 16 height 6
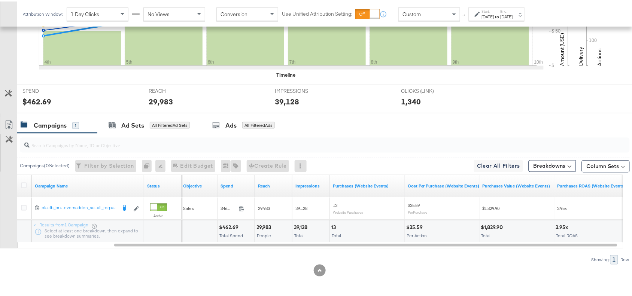
click at [253, 224] on div "$462.69 Total Spend" at bounding box center [235, 230] width 37 height 22
click at [263, 225] on div "29,983" at bounding box center [264, 226] width 17 height 7
click at [302, 225] on div "39,128" at bounding box center [302, 226] width 16 height 7
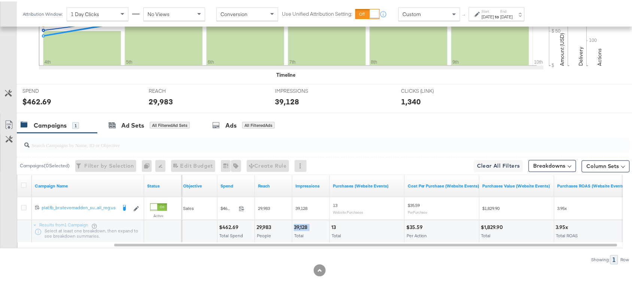
click at [302, 225] on div "39,128" at bounding box center [302, 226] width 16 height 7
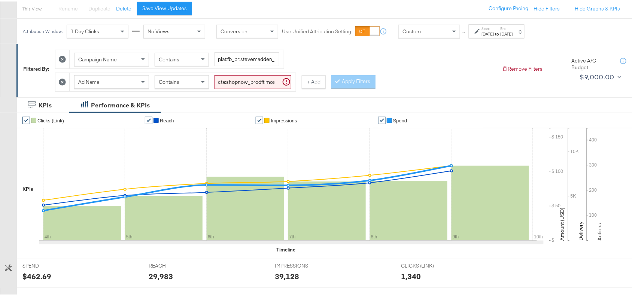
scroll to position [0, 0]
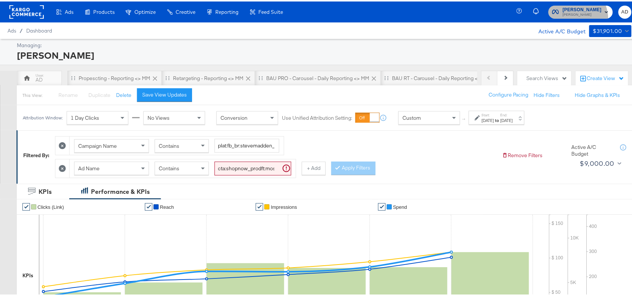
click at [572, 17] on button "Steve Madden Steve Madden" at bounding box center [580, 10] width 64 height 13
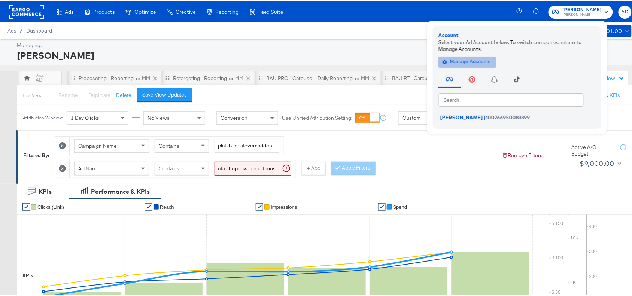
click at [448, 58] on span "Manage Accounts" at bounding box center [467, 60] width 47 height 9
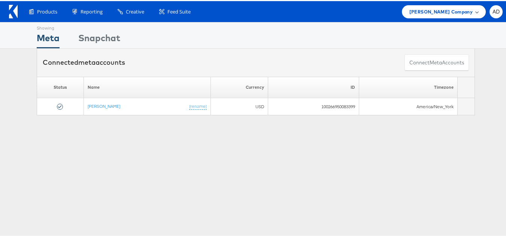
click at [437, 11] on span "[PERSON_NAME] Company" at bounding box center [440, 11] width 63 height 8
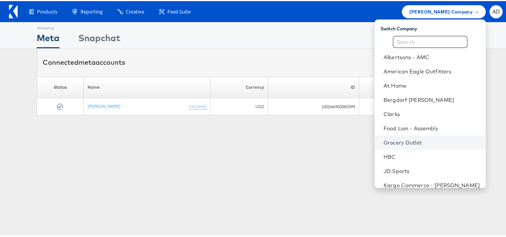
click at [383, 140] on link "Grocery Outlet" at bounding box center [431, 141] width 96 height 7
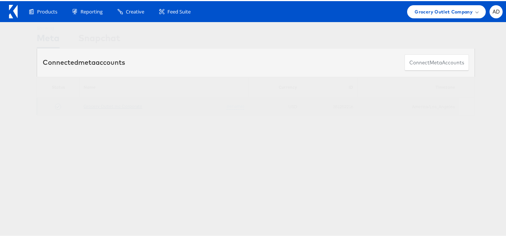
click at [117, 106] on link "Grocery Outlet Inc Corporate" at bounding box center [112, 105] width 59 height 6
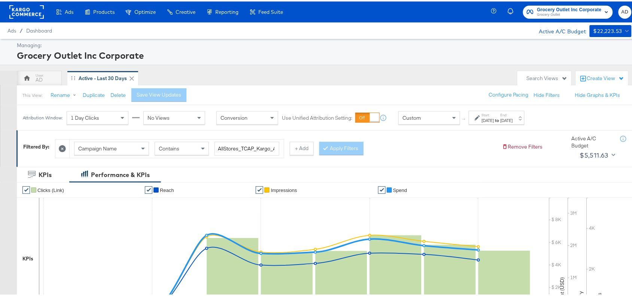
click at [513, 123] on div "Start: [DATE] to End: [DATE]" at bounding box center [497, 116] width 56 height 14
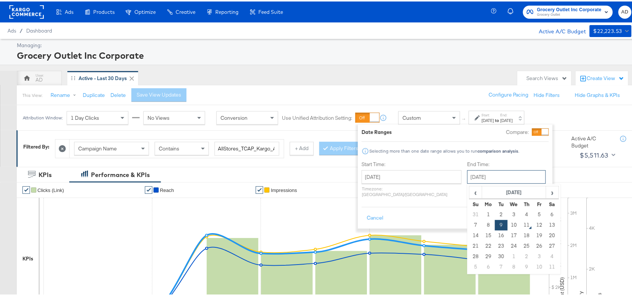
click at [470, 177] on input "[DATE]" at bounding box center [506, 175] width 79 height 13
click at [508, 225] on td "10" at bounding box center [514, 224] width 13 height 10
type input "September 10th 2025"
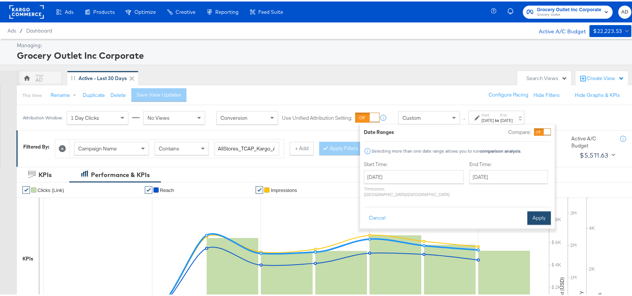
click at [536, 212] on button "Apply" at bounding box center [539, 216] width 24 height 13
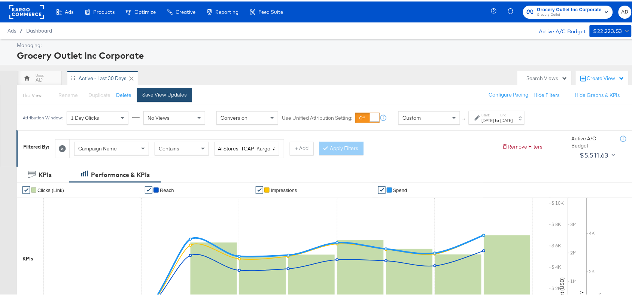
click at [163, 98] on button "Save View Updates" at bounding box center [164, 93] width 55 height 13
click at [513, 121] on div "Sep 10th 2025" at bounding box center [506, 119] width 12 height 6
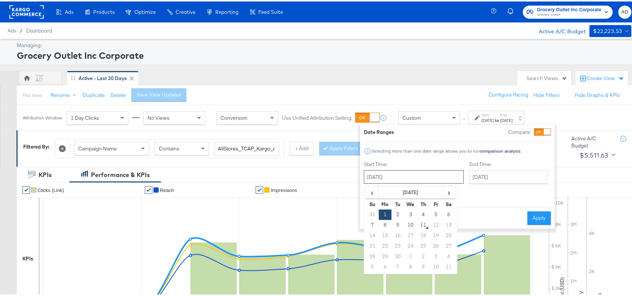
click at [401, 178] on input "September 1st 2025" at bounding box center [414, 175] width 100 height 13
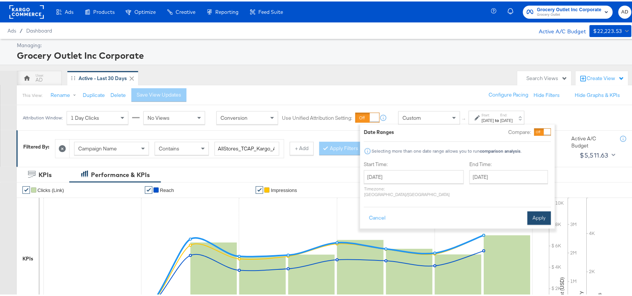
click at [536, 210] on button "Apply" at bounding box center [539, 216] width 24 height 13
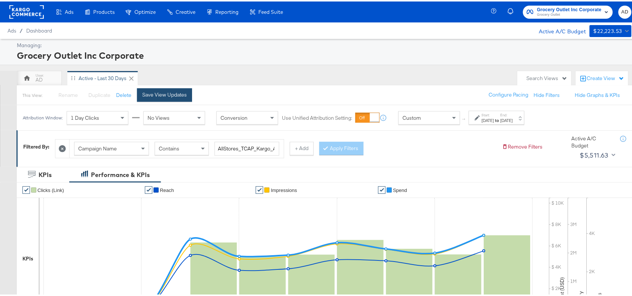
click at [150, 89] on button "Save View Updates" at bounding box center [164, 93] width 55 height 13
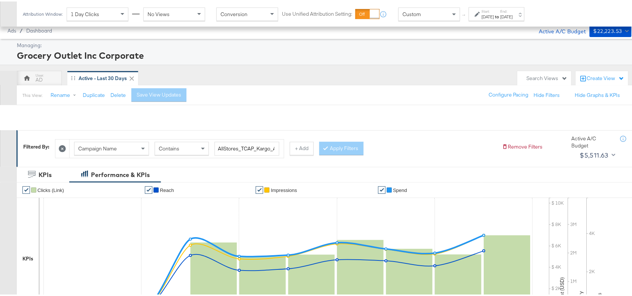
scroll to position [245, 0]
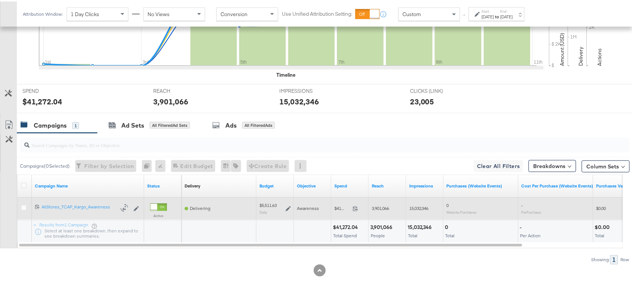
click at [354, 211] on span at bounding box center [358, 209] width 16 height 6
click at [285, 209] on div "$5,511.63 Daily" at bounding box center [274, 207] width 31 height 12
click at [287, 207] on icon at bounding box center [288, 207] width 5 height 5
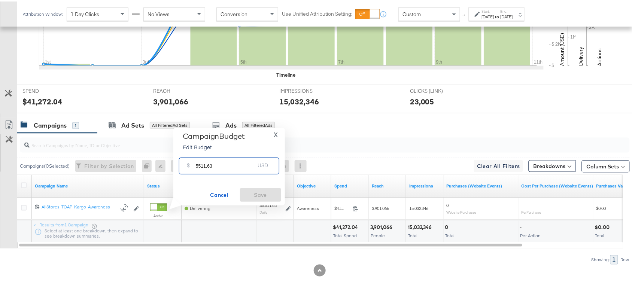
click at [210, 165] on input "5511.63" at bounding box center [225, 161] width 59 height 16
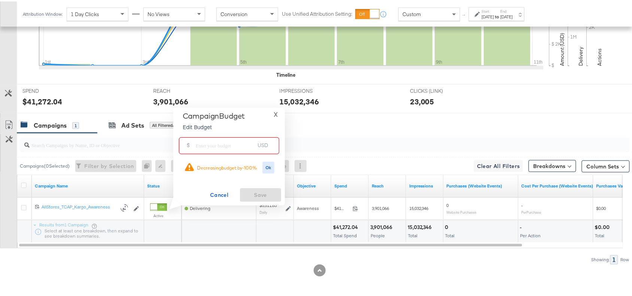
paste input "$5,436.40"
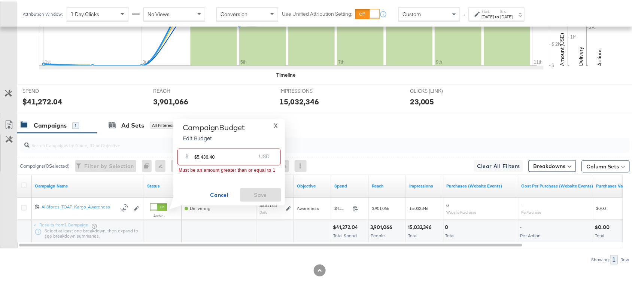
click at [195, 155] on input "$5,436.40" at bounding box center [225, 152] width 62 height 16
click at [198, 156] on input "5,436.40" at bounding box center [225, 152] width 62 height 16
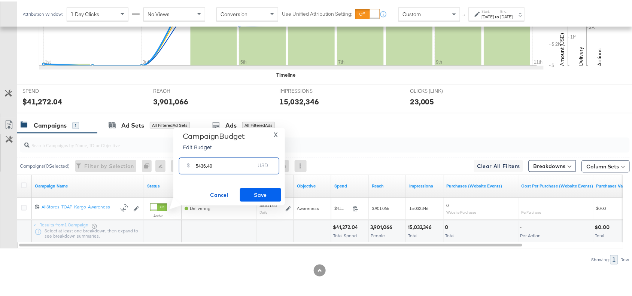
type input "5436.40"
click at [248, 191] on span "Save" at bounding box center [260, 193] width 35 height 9
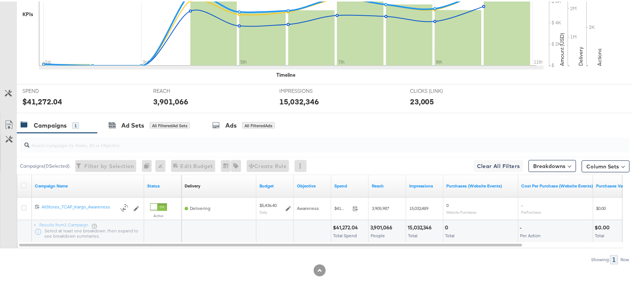
scroll to position [0, 0]
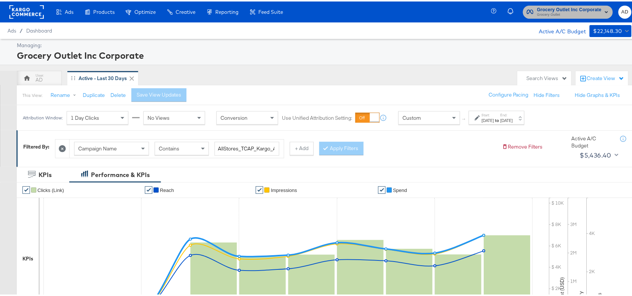
click at [567, 12] on span "Grocery Outlet" at bounding box center [569, 13] width 64 height 6
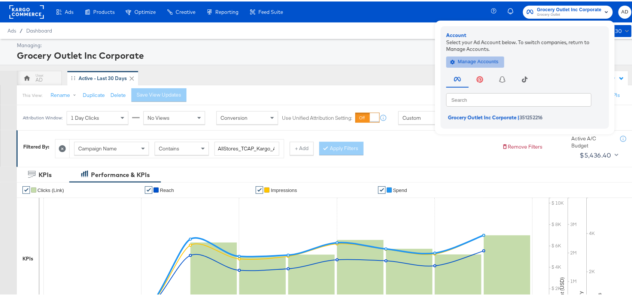
click at [471, 58] on span "Manage Accounts" at bounding box center [475, 60] width 47 height 9
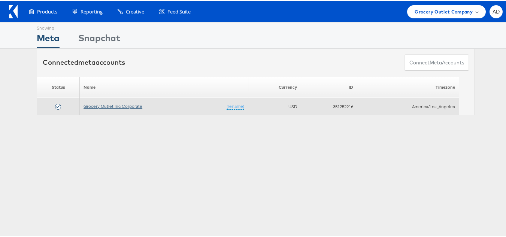
click at [107, 106] on link "Grocery Outlet Inc Corporate" at bounding box center [112, 105] width 59 height 6
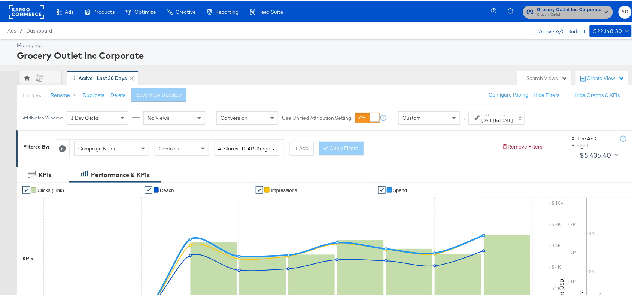
click at [563, 13] on span "Grocery Outlet" at bounding box center [569, 13] width 64 height 6
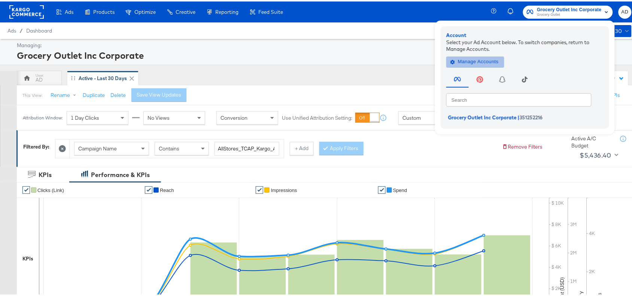
click at [458, 59] on span "Manage Accounts" at bounding box center [475, 60] width 47 height 9
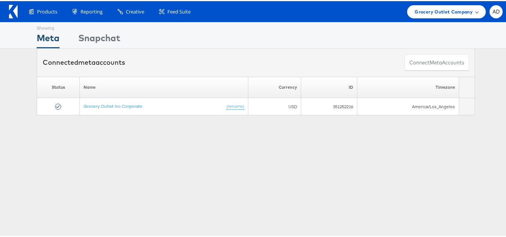
click at [424, 16] on div "Grocery Outlet Company" at bounding box center [446, 10] width 79 height 13
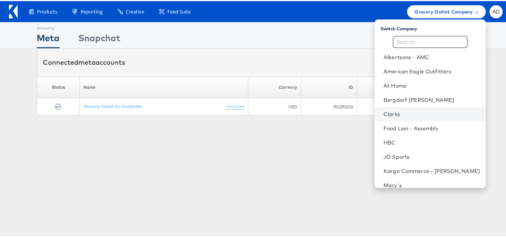
click at [383, 111] on link "Clarks" at bounding box center [431, 112] width 96 height 7
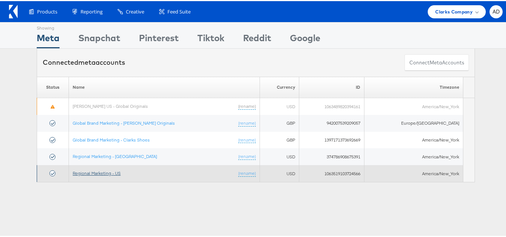
click at [105, 173] on link "Regional Marketing - US" at bounding box center [97, 172] width 48 height 6
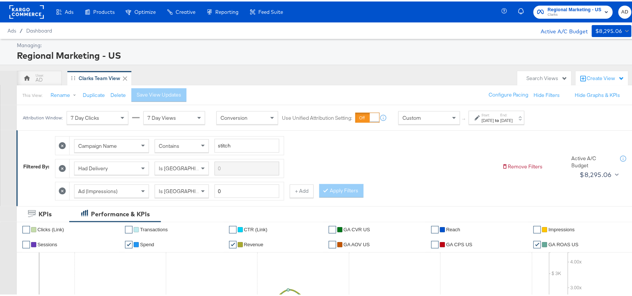
click at [513, 121] on div "[DATE]" at bounding box center [506, 119] width 12 height 6
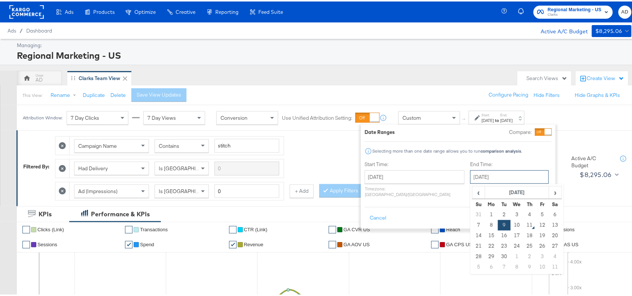
click at [489, 175] on input "[DATE]" at bounding box center [509, 175] width 79 height 13
click at [511, 225] on td "10" at bounding box center [517, 224] width 13 height 10
type input "[DATE]"
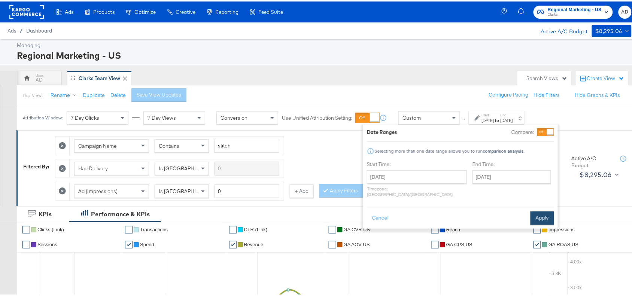
click at [551, 210] on button "Apply" at bounding box center [542, 216] width 24 height 13
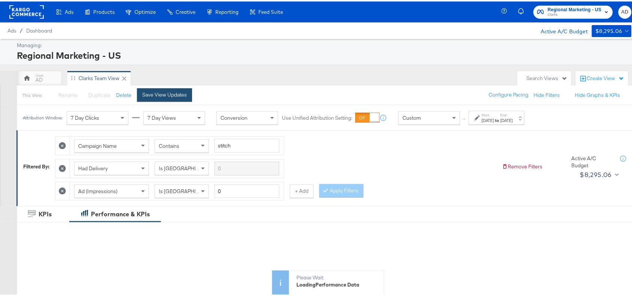
click at [147, 93] on div "Save View Updates" at bounding box center [164, 93] width 45 height 7
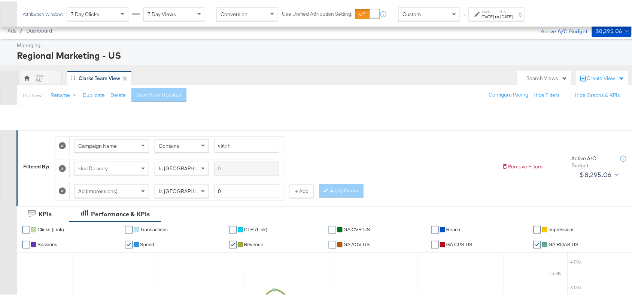
scroll to position [419, 0]
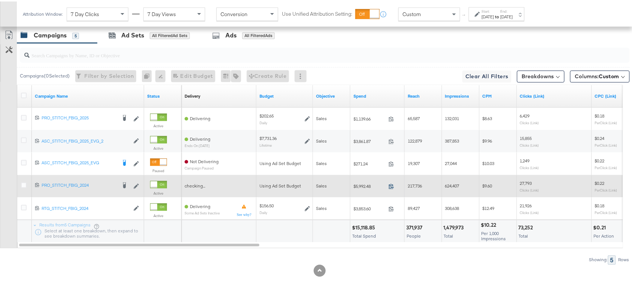
click at [392, 184] on icon at bounding box center [392, 185] width 6 height 6
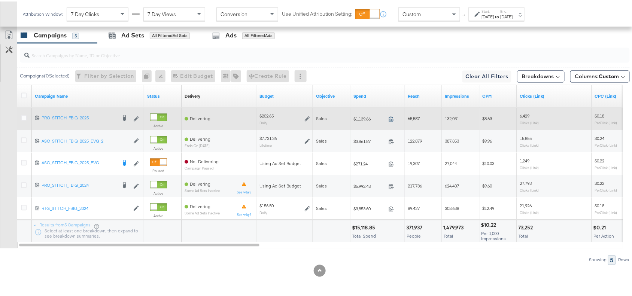
click at [392, 120] on icon at bounding box center [392, 118] width 6 height 6
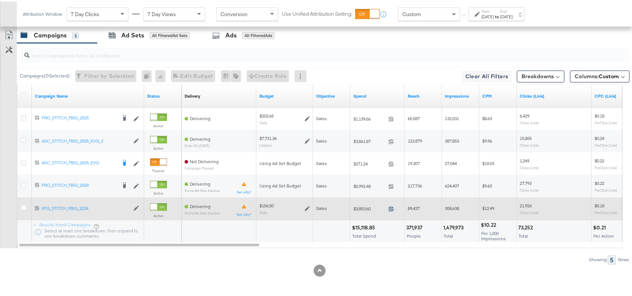
click at [390, 208] on icon at bounding box center [392, 208] width 6 height 6
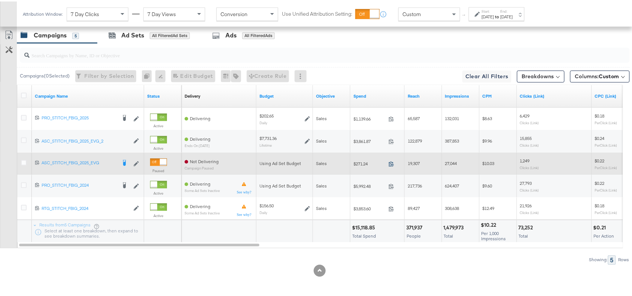
click at [390, 161] on icon at bounding box center [392, 163] width 6 height 6
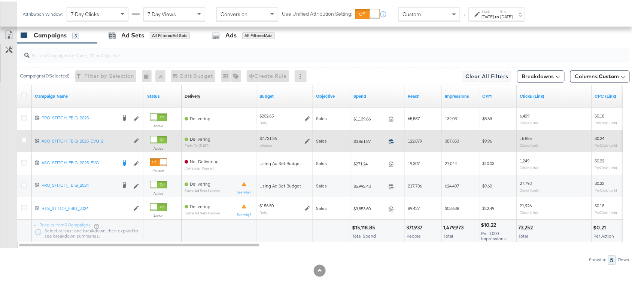
click at [390, 143] on icon at bounding box center [392, 140] width 6 height 6
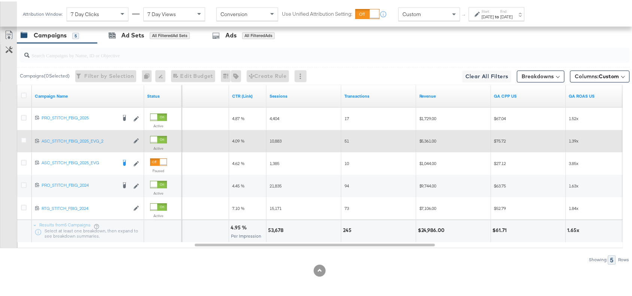
click at [274, 226] on div "53,678" at bounding box center [277, 229] width 18 height 7
copy div "53,678"
click at [274, 226] on div "53,678" at bounding box center [277, 229] width 18 height 7
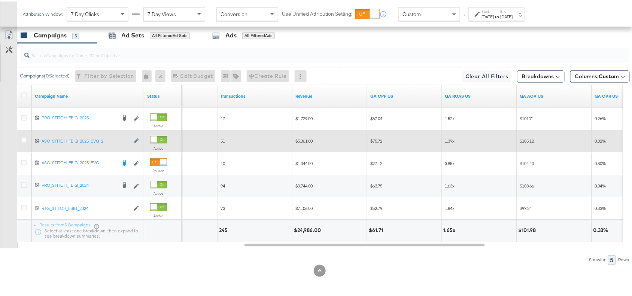
click at [309, 231] on div "$24,986.00" at bounding box center [308, 229] width 29 height 7
copy div "24,986.00"
click at [309, 231] on div "$24,986.00" at bounding box center [308, 229] width 29 height 7
click at [373, 229] on div "1.65x" at bounding box center [378, 229] width 14 height 7
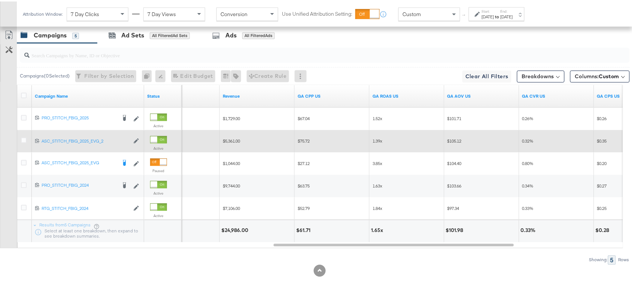
click at [373, 229] on div "1.65x" at bounding box center [378, 229] width 14 height 7
copy div "1.65"
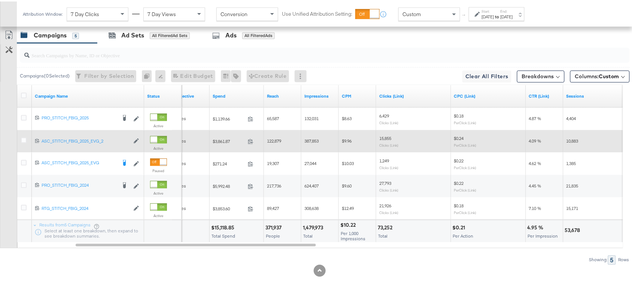
scroll to position [417, 0]
click at [503, 6] on div "Start: Aug 24th 2025 to End: Sep 10th 2025" at bounding box center [497, 13] width 56 height 14
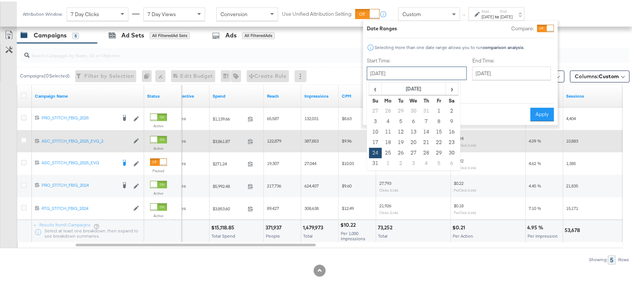
click at [406, 72] on input "August 24th 2025" at bounding box center [417, 71] width 100 height 13
click at [453, 83] on span "›" at bounding box center [452, 87] width 12 height 11
click at [397, 118] on td "9" at bounding box center [401, 120] width 13 height 10
type input "September 9th 2025"
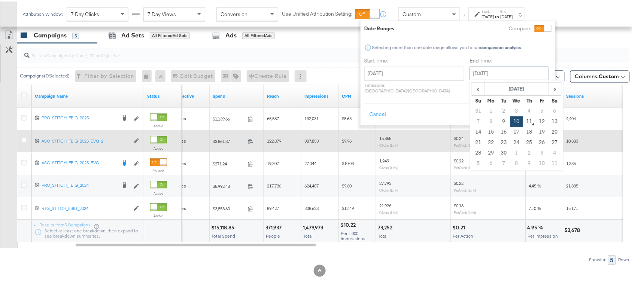
click at [487, 68] on input "September 10th 2025" at bounding box center [509, 71] width 79 height 13
click at [497, 122] on td "9" at bounding box center [503, 120] width 13 height 10
type input "September 9th 2025"
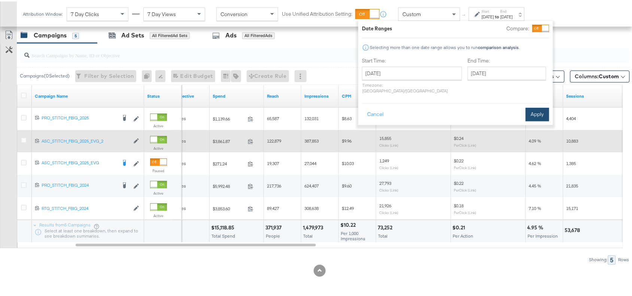
click at [542, 111] on button "Apply" at bounding box center [538, 112] width 24 height 13
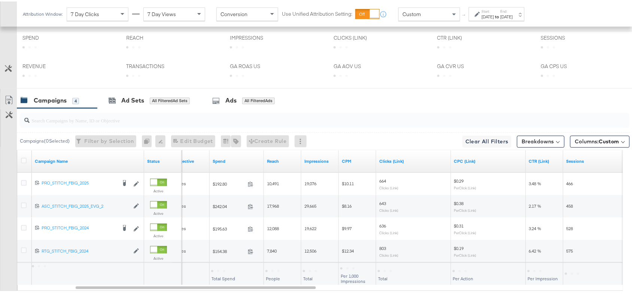
scroll to position [397, 0]
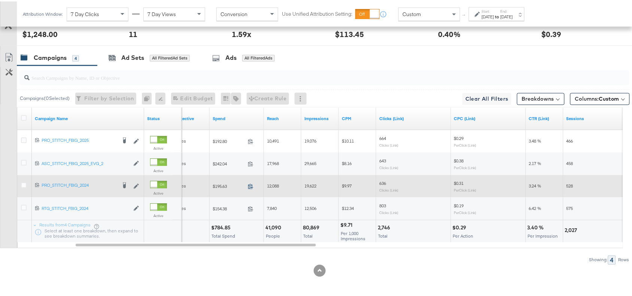
click at [250, 184] on icon at bounding box center [251, 185] width 6 height 6
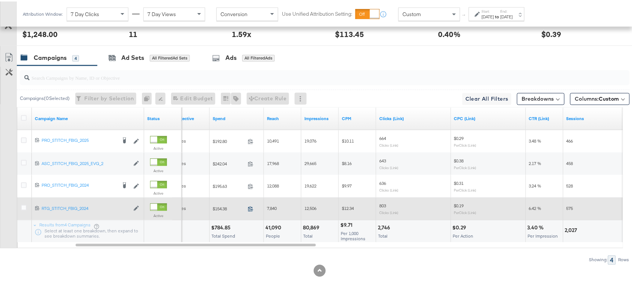
click at [250, 209] on icon at bounding box center [251, 208] width 6 height 6
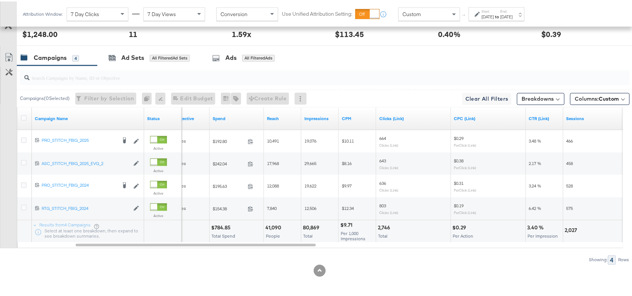
click at [223, 225] on div "$784.85" at bounding box center [222, 226] width 22 height 7
copy div "784.85"
click at [223, 225] on div "$784.85" at bounding box center [222, 226] width 22 height 7
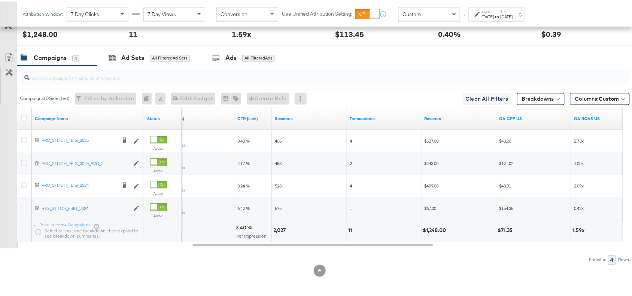
click at [427, 229] on div "$1,248.00" at bounding box center [435, 229] width 25 height 7
copy div "1,248.00"
click at [427, 229] on div "$1,248.00" at bounding box center [435, 229] width 25 height 7
click at [494, 11] on label "Start:" at bounding box center [488, 9] width 12 height 5
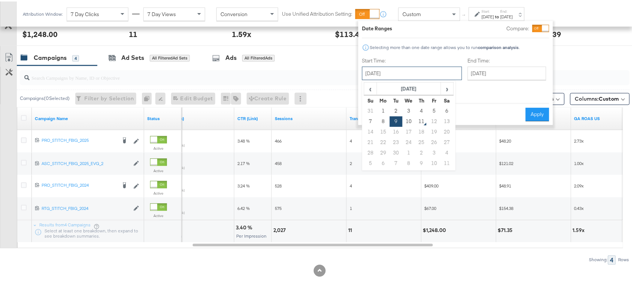
click at [409, 72] on input "September 9th 2025" at bounding box center [412, 71] width 100 height 13
click at [407, 122] on td "10" at bounding box center [408, 120] width 13 height 10
type input "September 10th 2025"
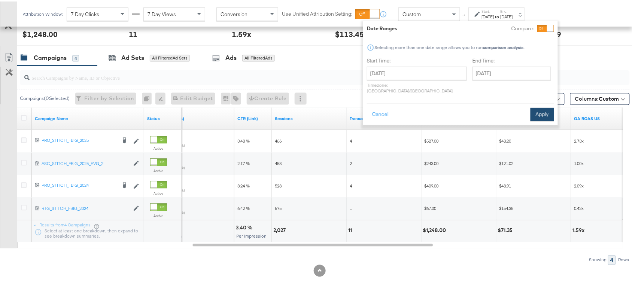
click at [544, 107] on button "Apply" at bounding box center [542, 112] width 24 height 13
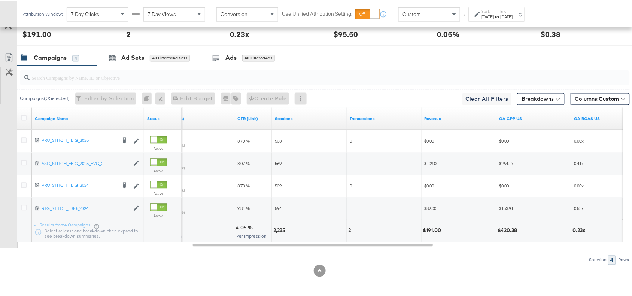
click at [433, 228] on div "$191.00" at bounding box center [433, 229] width 21 height 7
copy div "191.00"
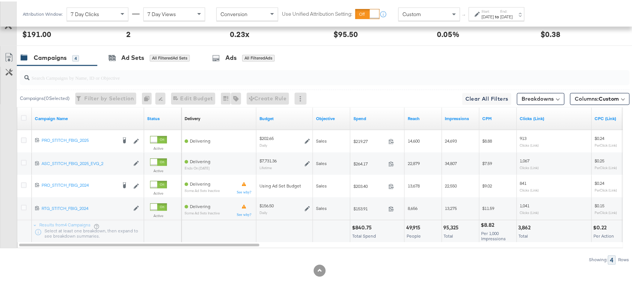
click at [359, 223] on div "$840.75" at bounding box center [363, 226] width 22 height 7
copy div "840.75"
click at [359, 223] on div "$840.75" at bounding box center [363, 226] width 22 height 7
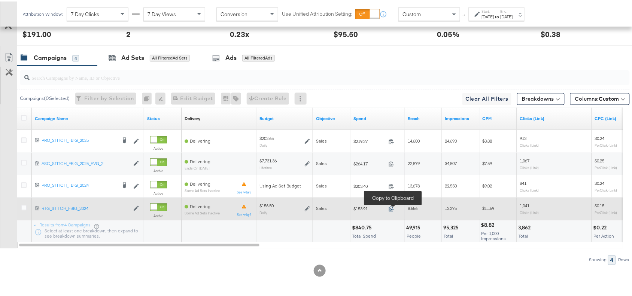
click at [392, 205] on icon at bounding box center [392, 208] width 6 height 6
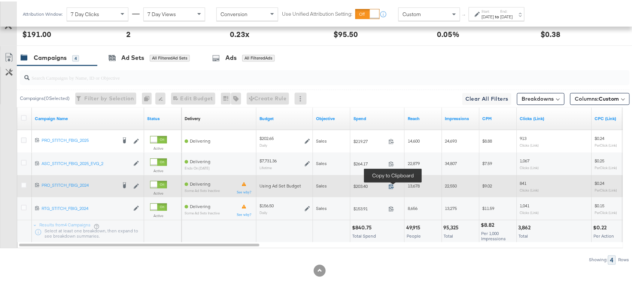
click at [391, 185] on icon at bounding box center [392, 185] width 6 height 6
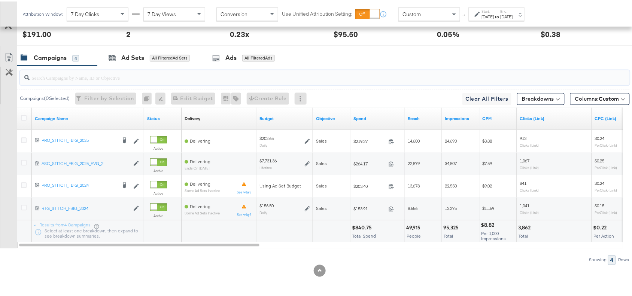
click at [354, 75] on input "search" at bounding box center [302, 73] width 545 height 15
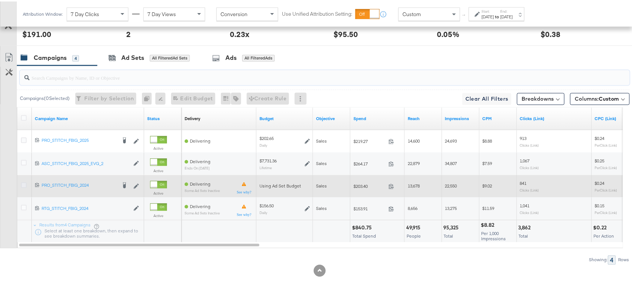
click at [21, 183] on icon at bounding box center [24, 184] width 6 height 6
click at [0, 0] on input "checkbox" at bounding box center [0, 0] width 0 height 0
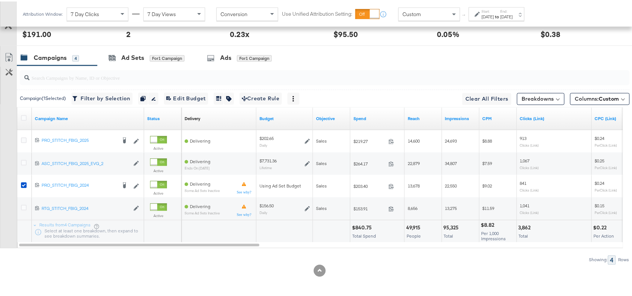
click at [94, 55] on div "Campaigns 4" at bounding box center [57, 57] width 80 height 16
click at [133, 54] on div "Ad Sets" at bounding box center [132, 56] width 23 height 9
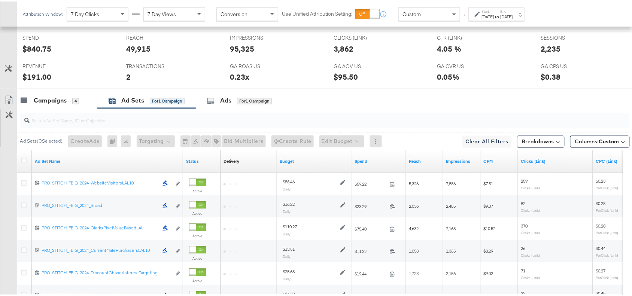
scroll to position [442, 0]
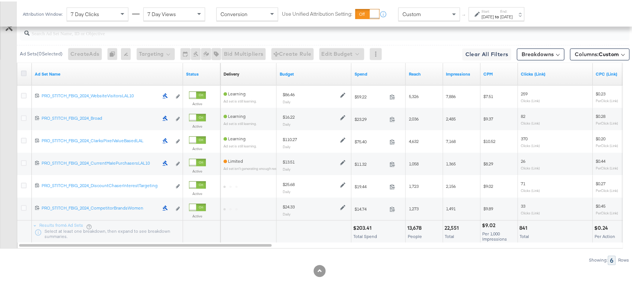
click at [23, 70] on icon at bounding box center [24, 72] width 6 height 6
click at [0, 0] on input "checkbox" at bounding box center [0, 0] width 0 height 0
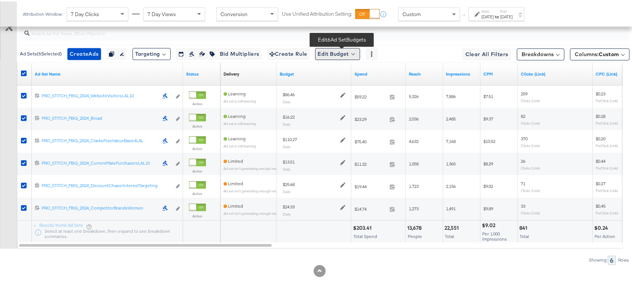
click at [353, 54] on button "Edit Budget" at bounding box center [337, 52] width 45 height 12
click at [344, 75] on span "Edit Ad Set Budget" at bounding box center [340, 72] width 43 height 10
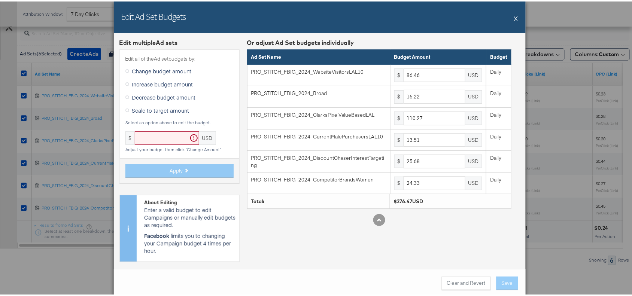
click at [514, 12] on button "X" at bounding box center [516, 16] width 4 height 15
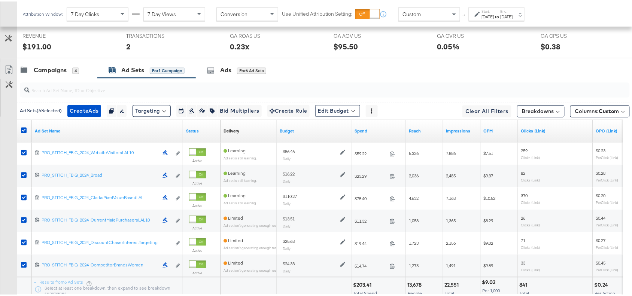
scroll to position [382, 0]
click at [338, 109] on button "Edit Budget" at bounding box center [337, 110] width 45 height 12
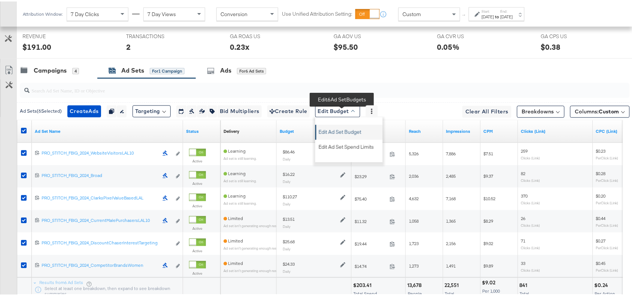
click at [351, 133] on span "Edit Ad Set Budget" at bounding box center [340, 130] width 43 height 10
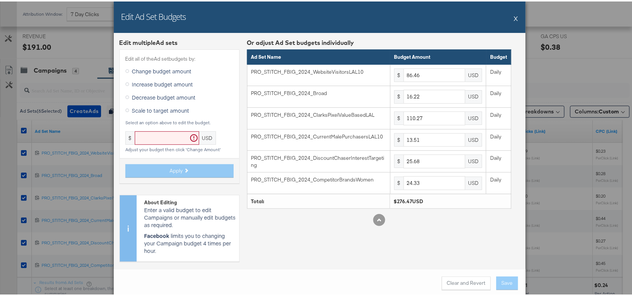
click at [514, 15] on button "X" at bounding box center [516, 16] width 4 height 15
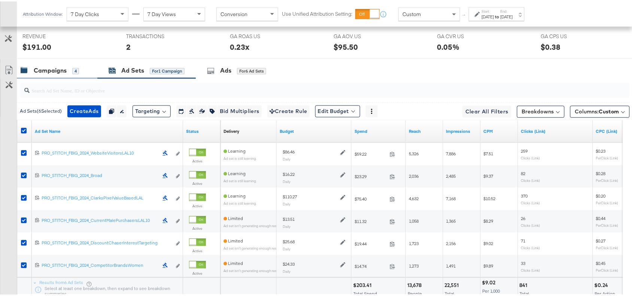
click at [48, 74] on div "Campaigns" at bounding box center [50, 69] width 33 height 9
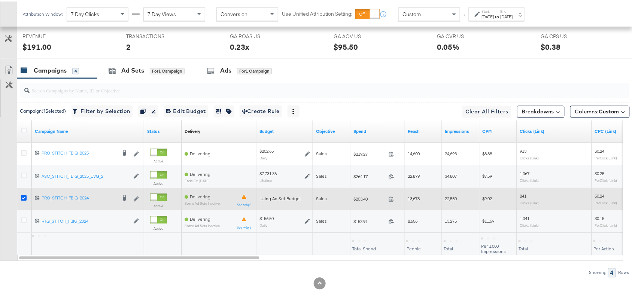
click at [23, 199] on icon at bounding box center [24, 197] width 6 height 6
click at [0, 0] on input "checkbox" at bounding box center [0, 0] width 0 height 0
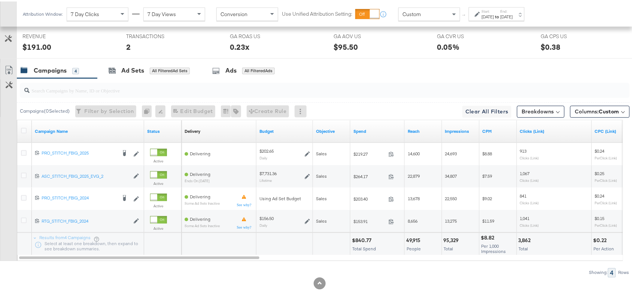
scroll to position [397, 0]
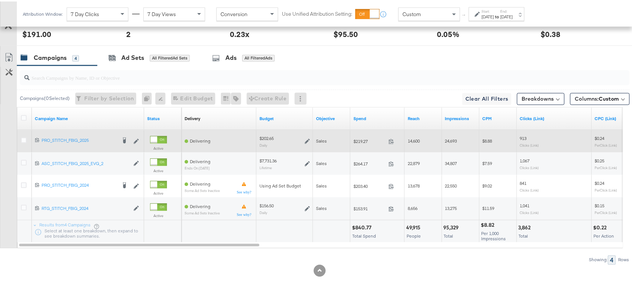
click at [307, 138] on icon at bounding box center [307, 139] width 5 height 5
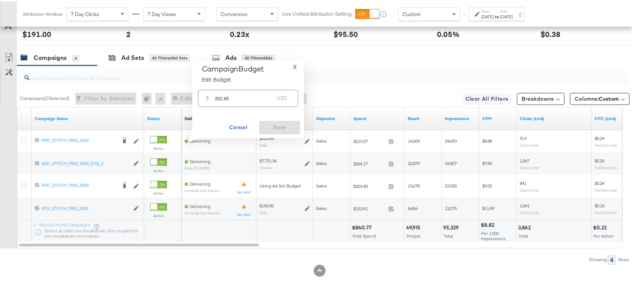
click at [230, 94] on input "202.65" at bounding box center [244, 94] width 59 height 16
paste input "$275.76"
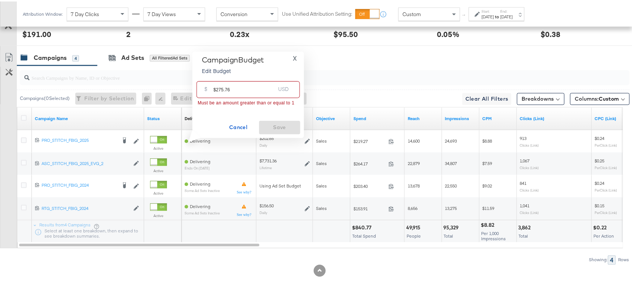
click at [216, 89] on input "$275.76" at bounding box center [244, 85] width 62 height 16
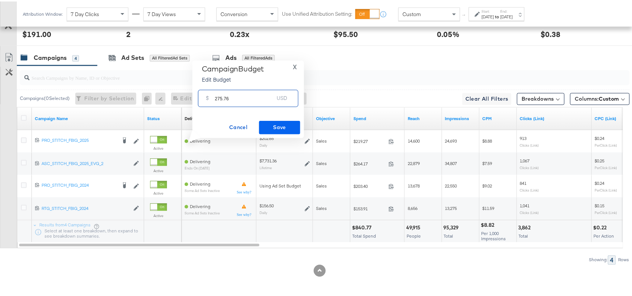
type input "275.76"
click at [281, 122] on span "Save" at bounding box center [279, 125] width 35 height 9
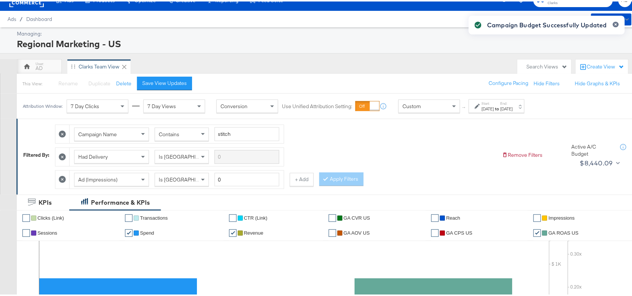
scroll to position [0, 0]
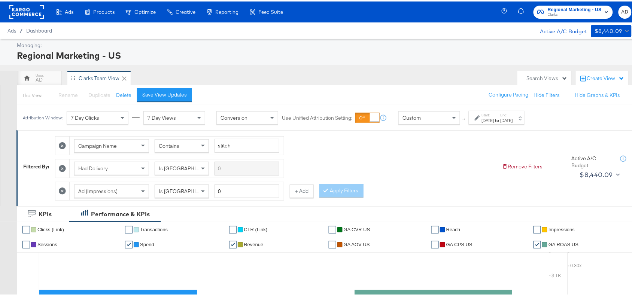
click at [500, 118] on strong "to" at bounding box center [497, 119] width 6 height 6
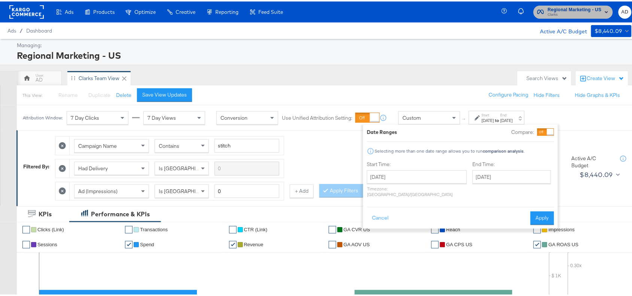
click at [548, 15] on span "Clarks" at bounding box center [575, 13] width 54 height 6
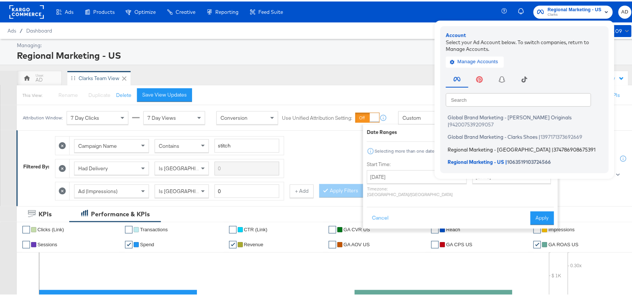
click at [466, 145] on span "Regional Marketing - [GEOGRAPHIC_DATA]" at bounding box center [499, 148] width 103 height 6
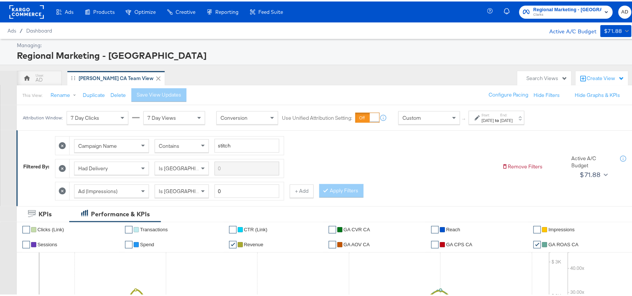
click at [494, 119] on div "[DATE]" at bounding box center [488, 119] width 12 height 6
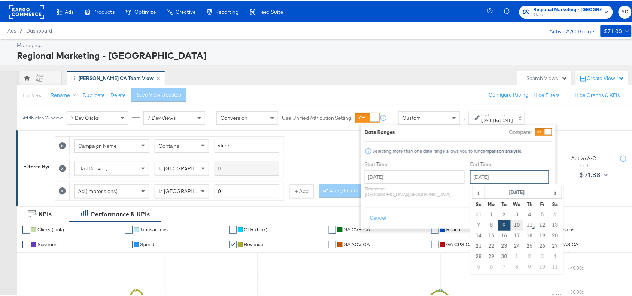
drag, startPoint x: 467, startPoint y: 175, endPoint x: 496, endPoint y: 221, distance: 54.6
click at [496, 182] on div "[DATE] ‹ [DATE] › Su Mo Tu We Th Fr Sa 31 1 2 3 4 5 6 7 8 9 10 11 12 13 14 15 1…" at bounding box center [509, 175] width 79 height 13
click at [511, 221] on td "10" at bounding box center [517, 224] width 13 height 10
type input "September 10th 2025"
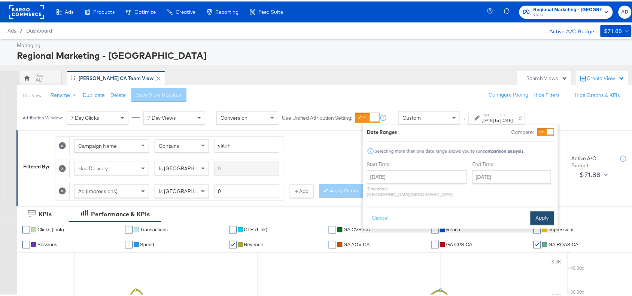
click at [535, 210] on button "Apply" at bounding box center [542, 216] width 24 height 13
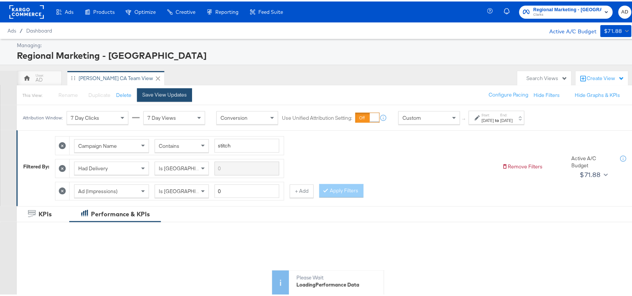
click at [161, 89] on button "Save View Updates" at bounding box center [164, 93] width 55 height 13
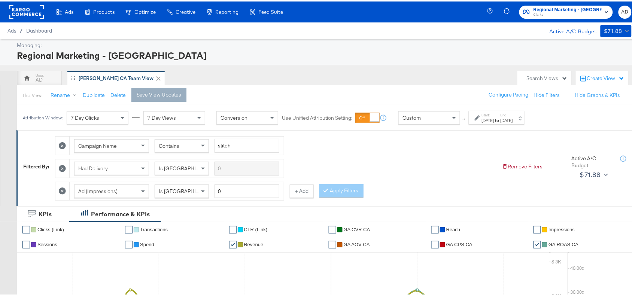
scroll to position [352, 0]
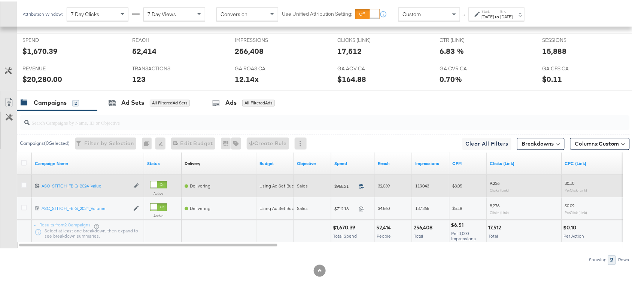
click at [360, 186] on icon at bounding box center [362, 185] width 6 height 6
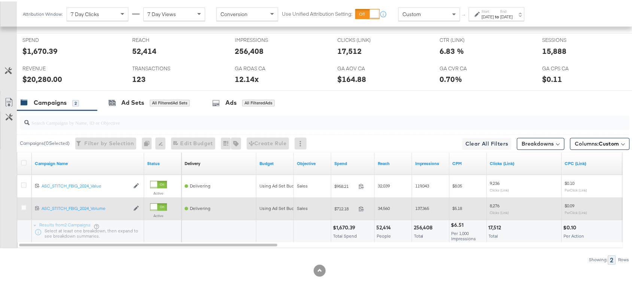
click at [364, 208] on span at bounding box center [364, 209] width 16 height 6
click at [360, 207] on icon at bounding box center [362, 208] width 6 height 6
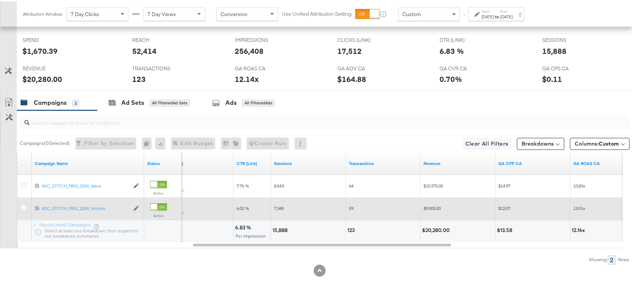
click at [280, 228] on div "15,888" at bounding box center [281, 229] width 17 height 7
copy div "15,888"
click at [280, 228] on div "15,888" at bounding box center [281, 229] width 17 height 7
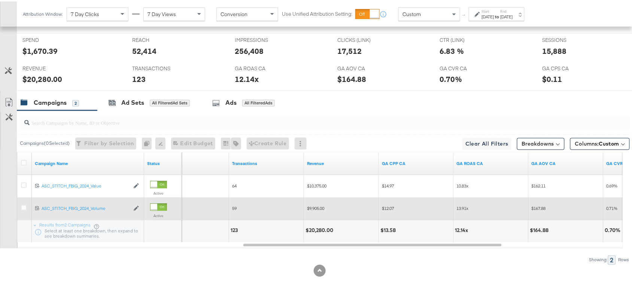
click at [321, 229] on div "$20,280.00" at bounding box center [320, 229] width 30 height 7
copy div "20,280.00"
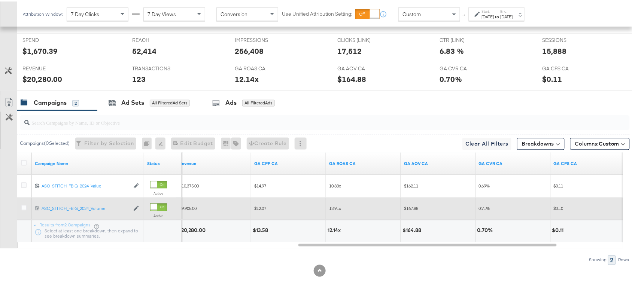
click at [333, 231] on div "12.14x" at bounding box center [335, 229] width 15 height 7
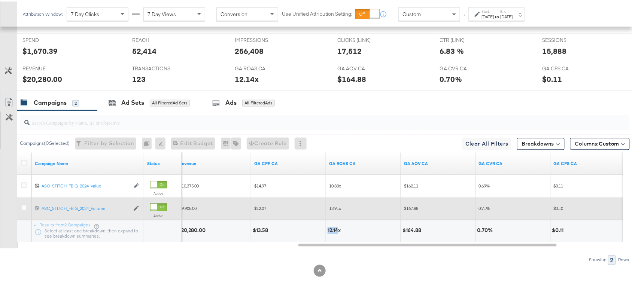
copy div "12.14"
click at [493, 20] on div "Attribution Window: 7 Day Clicks 7 Day Views Conversion Use Unified Attribution…" at bounding box center [275, 12] width 517 height 25
click at [494, 16] on div "[DATE]" at bounding box center [488, 15] width 12 height 6
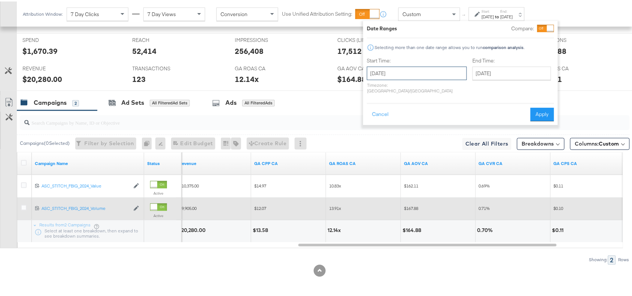
click at [407, 76] on input "August 24th 2025" at bounding box center [417, 71] width 100 height 13
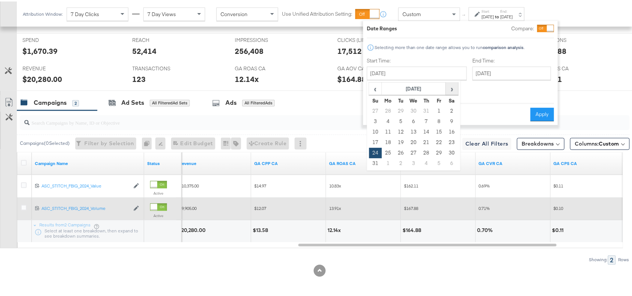
click at [452, 88] on span "›" at bounding box center [452, 87] width 12 height 11
click at [400, 121] on td "9" at bounding box center [401, 120] width 13 height 10
type input "September 9th 2025"
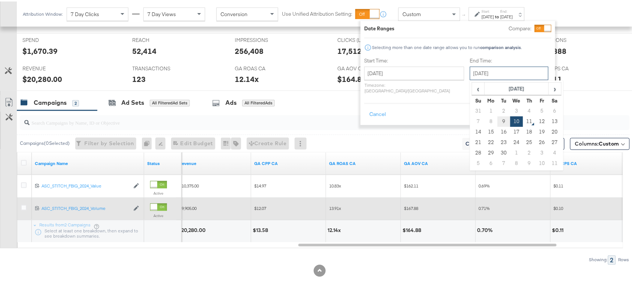
drag, startPoint x: 491, startPoint y: 74, endPoint x: 480, endPoint y: 121, distance: 47.8
click at [480, 79] on div "September 10th 2025 ‹ September 2025 › Su Mo Tu We Th Fr Sa 31 1 2 3 4 5 6 7 8 …" at bounding box center [509, 71] width 79 height 13
click at [497, 121] on td "9" at bounding box center [503, 120] width 13 height 10
type input "September 9th 2025"
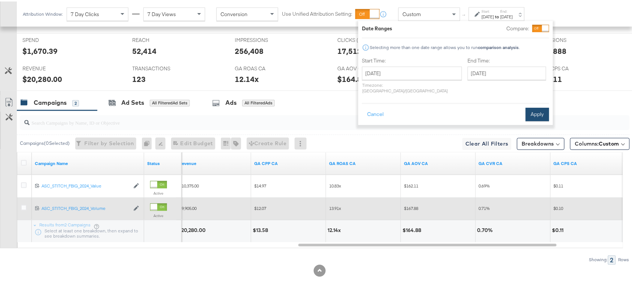
click at [533, 106] on button "Apply" at bounding box center [538, 112] width 24 height 13
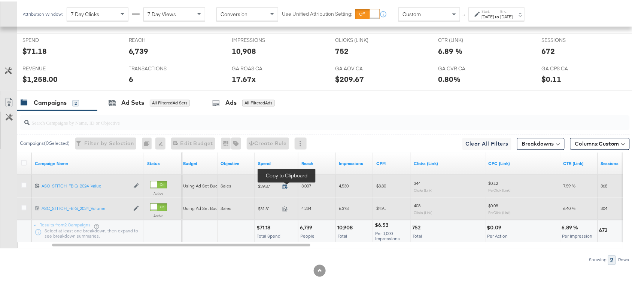
click at [286, 182] on icon at bounding box center [285, 185] width 6 height 6
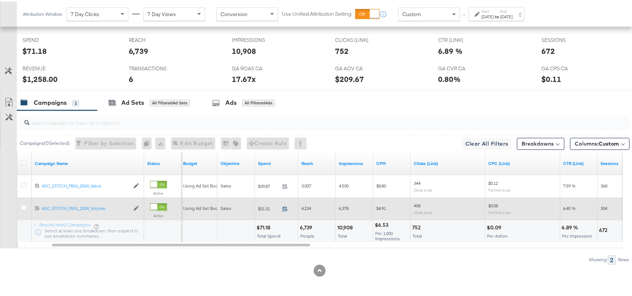
click at [286, 209] on icon at bounding box center [285, 208] width 6 height 6
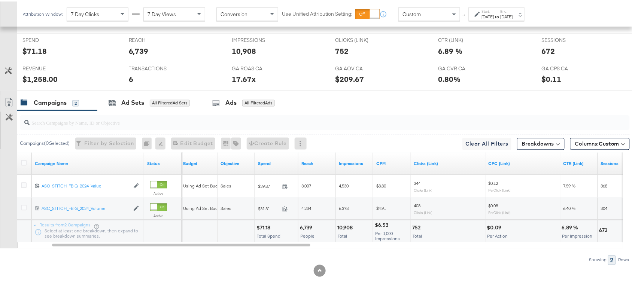
click at [268, 223] on div "$71.18" at bounding box center [264, 226] width 16 height 7
copy div "71.18"
click at [268, 223] on div "$71.18" at bounding box center [264, 226] width 16 height 7
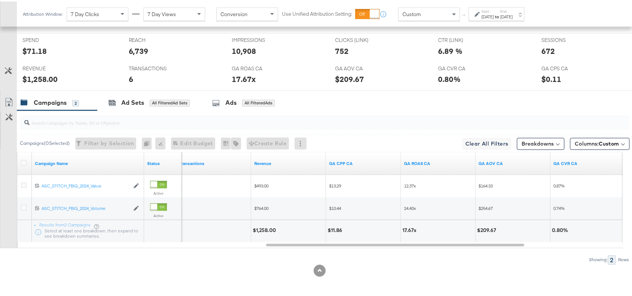
click at [260, 228] on div "$1,258.00" at bounding box center [265, 229] width 25 height 7
copy div "1,258.00"
click at [260, 228] on div "$1,258.00" at bounding box center [265, 229] width 25 height 7
click at [494, 16] on div "Sep 9th 2025" at bounding box center [488, 15] width 12 height 6
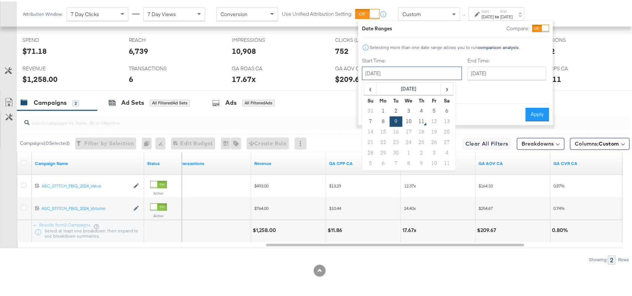
click at [399, 75] on input "September 9th 2025" at bounding box center [412, 71] width 100 height 13
click at [409, 120] on td "10" at bounding box center [408, 120] width 13 height 10
type input "September 10th 2025"
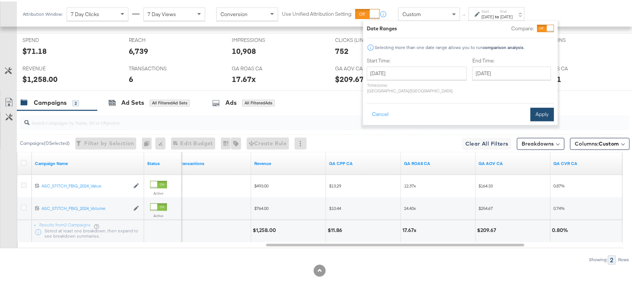
click at [548, 106] on button "Apply" at bounding box center [542, 112] width 24 height 13
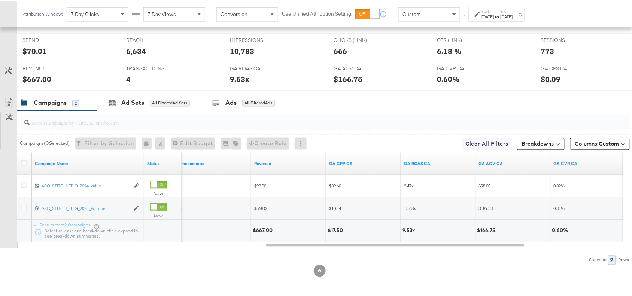
click at [263, 227] on div "$667.00" at bounding box center [264, 229] width 22 height 7
copy div "667.00"
click at [263, 227] on div "$667.00" at bounding box center [264, 229] width 22 height 7
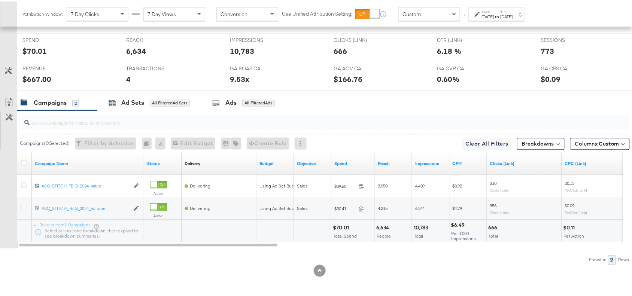
click at [340, 227] on div "$70.01" at bounding box center [342, 226] width 18 height 7
copy div "70.01"
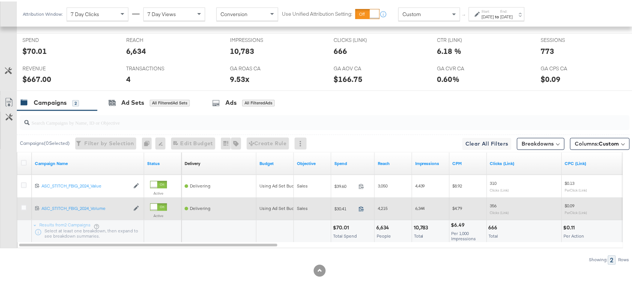
click at [364, 208] on icon at bounding box center [362, 208] width 6 height 6
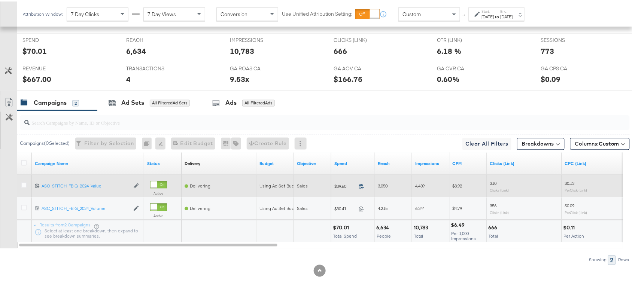
click at [362, 185] on icon at bounding box center [362, 185] width 6 height 6
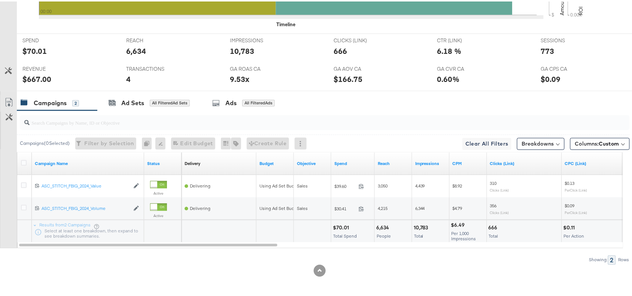
scroll to position [0, 0]
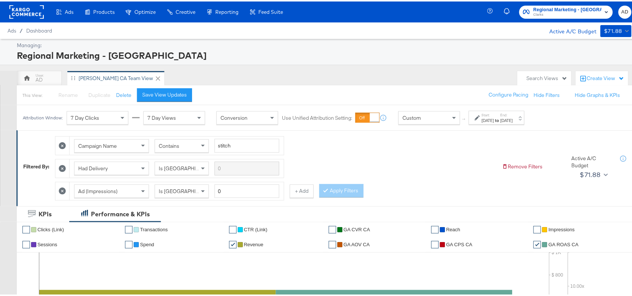
click at [565, 18] on div "Regional Marketing - CA Clarks AD" at bounding box center [564, 10] width 149 height 21
click at [568, 13] on span "Clarks" at bounding box center [567, 13] width 68 height 6
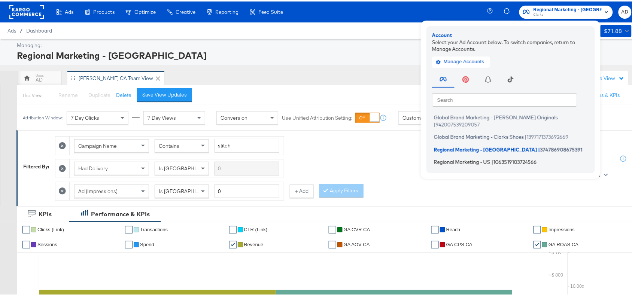
click at [469, 158] on span "Regional Marketing - US" at bounding box center [462, 161] width 57 height 6
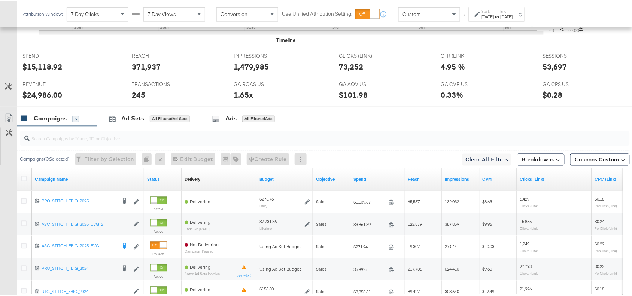
scroll to position [334, 0]
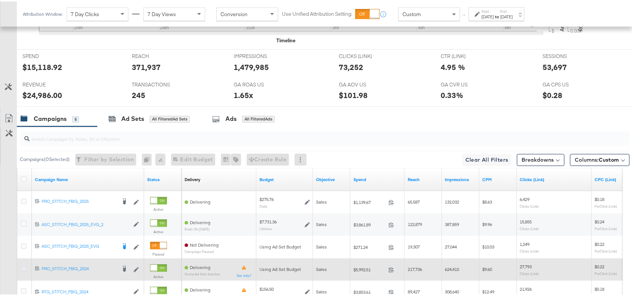
click at [24, 270] on icon at bounding box center [24, 268] width 6 height 6
click at [0, 0] on input "checkbox" at bounding box center [0, 0] width 0 height 0
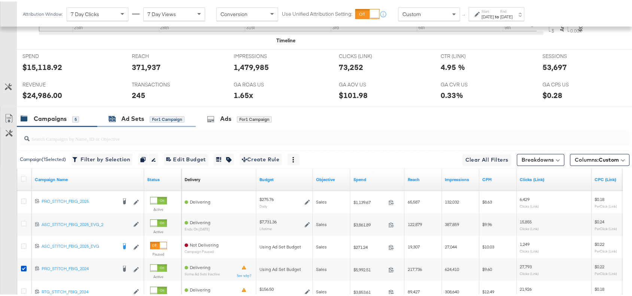
click at [128, 122] on div "Ad Sets" at bounding box center [132, 117] width 23 height 9
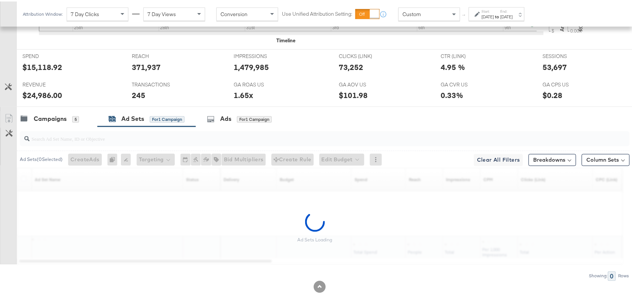
scroll to position [352, 0]
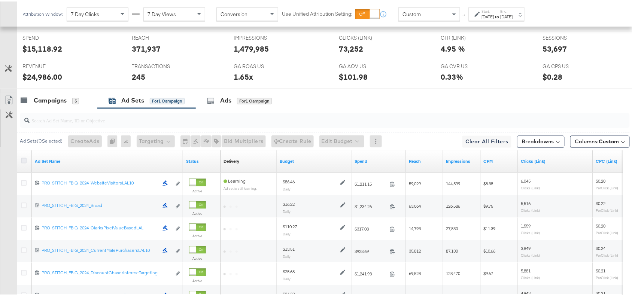
click at [23, 161] on icon at bounding box center [24, 159] width 6 height 6
click at [0, 0] on input "checkbox" at bounding box center [0, 0] width 0 height 0
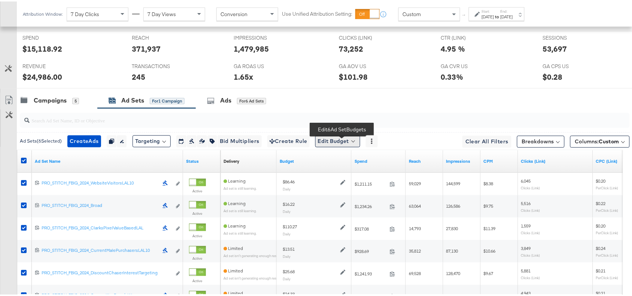
click at [347, 144] on button "Edit Budget" at bounding box center [337, 140] width 45 height 12
click at [351, 161] on span "Edit Ad Set Budget" at bounding box center [340, 160] width 43 height 10
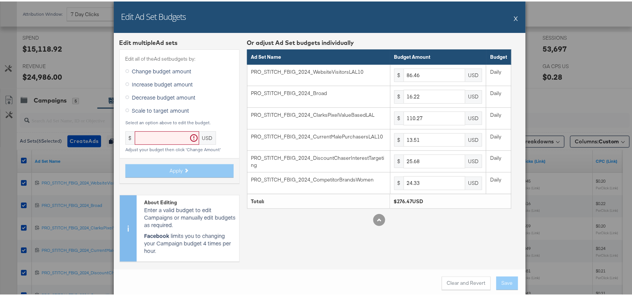
click at [514, 10] on button "X" at bounding box center [516, 16] width 4 height 15
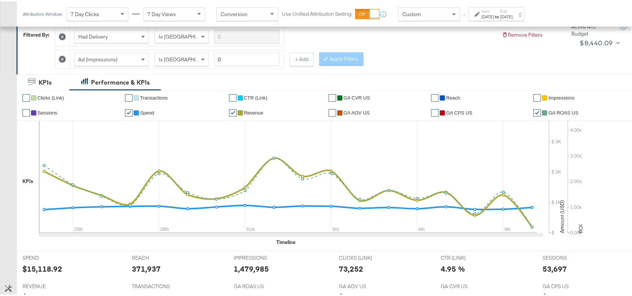
scroll to position [0, 0]
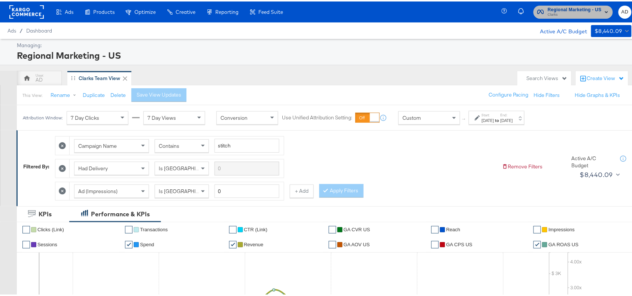
click at [553, 16] on span "Clarks" at bounding box center [575, 13] width 54 height 6
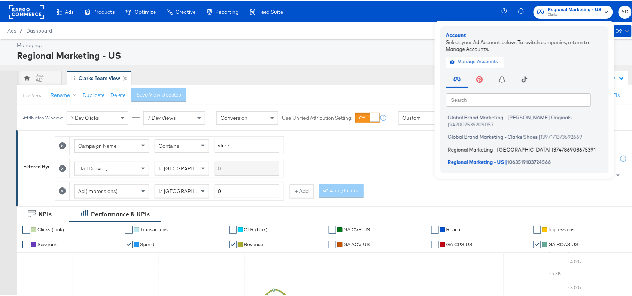
click at [472, 144] on li "Regional Marketing - CA | 374786908675391" at bounding box center [526, 148] width 161 height 11
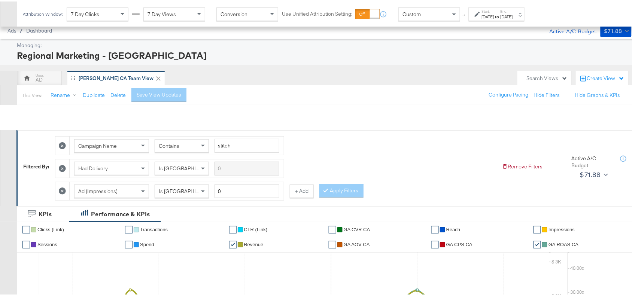
scroll to position [352, 0]
